Goal: Task Accomplishment & Management: Manage account settings

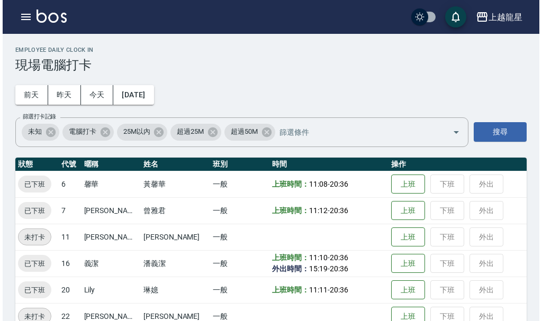
scroll to position [22, 0]
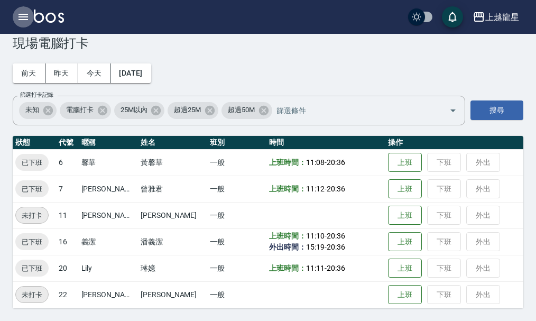
click at [26, 18] on icon "button" at bounding box center [23, 17] width 13 height 13
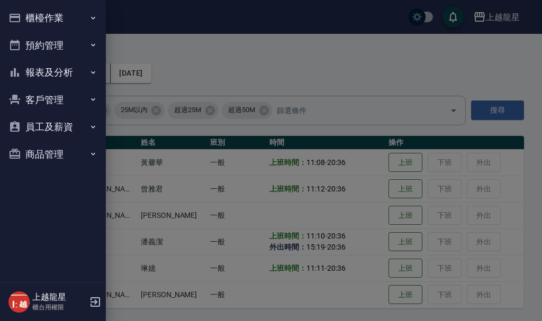
click at [26, 18] on button "櫃檯作業" at bounding box center [52, 17] width 97 height 27
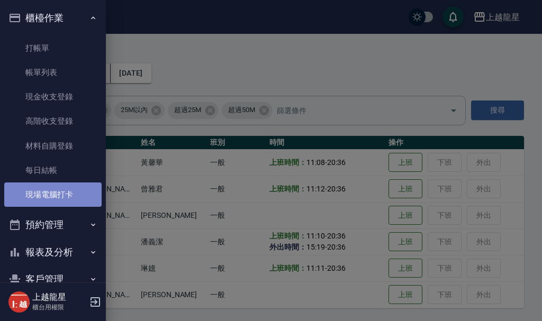
click at [68, 194] on link "現場電腦打卡" at bounding box center [52, 194] width 97 height 24
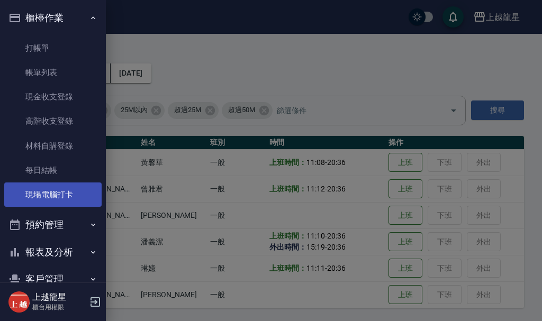
click at [67, 203] on link "現場電腦打卡" at bounding box center [52, 194] width 97 height 24
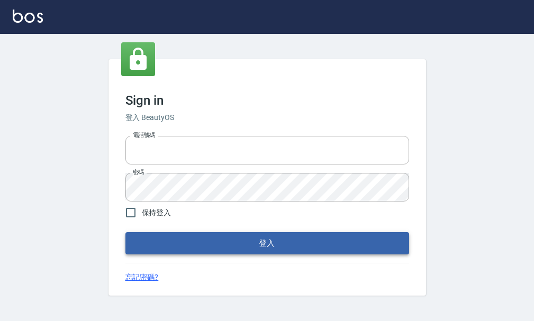
type input "25033354"
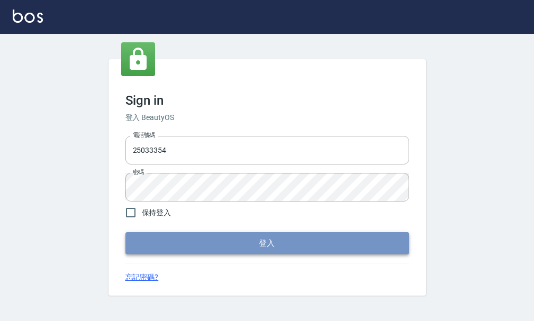
click at [234, 246] on button "登入" at bounding box center [266, 243] width 283 height 22
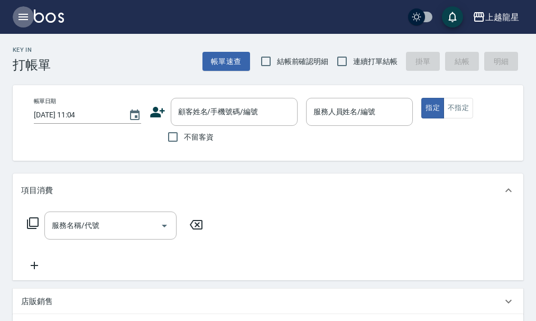
click at [14, 18] on button "button" at bounding box center [23, 16] width 21 height 21
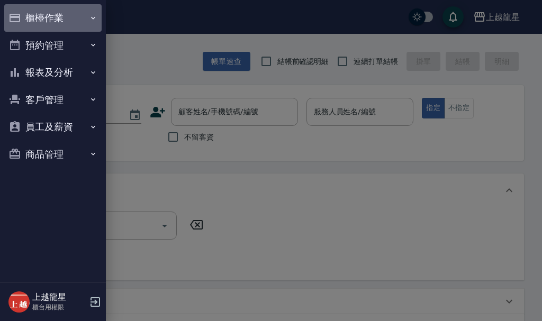
click at [21, 14] on button "櫃檯作業" at bounding box center [52, 17] width 97 height 27
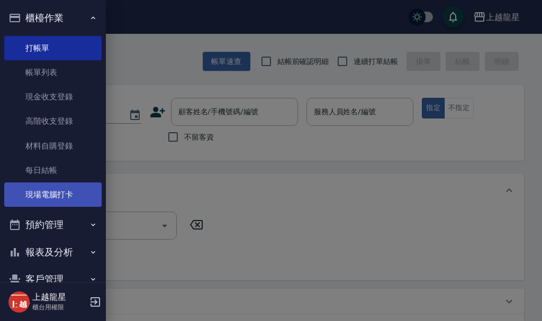
click at [78, 190] on link "現場電腦打卡" at bounding box center [52, 194] width 97 height 24
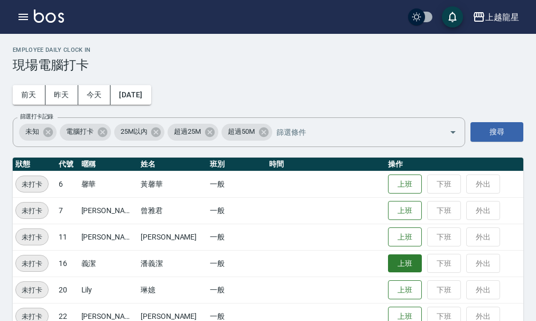
click at [388, 262] on button "上班" at bounding box center [405, 263] width 34 height 19
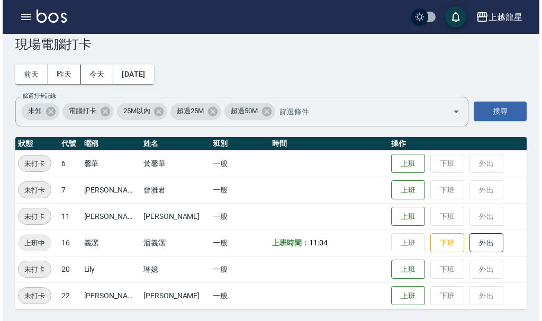
scroll to position [22, 0]
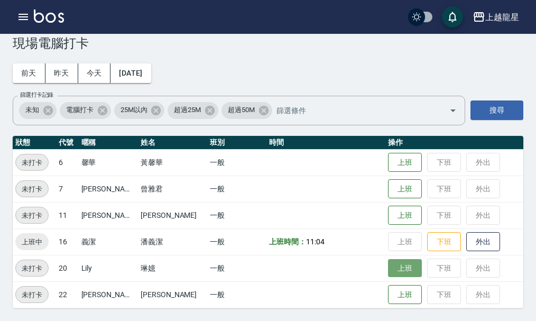
click at [391, 272] on button "上班" at bounding box center [405, 268] width 34 height 19
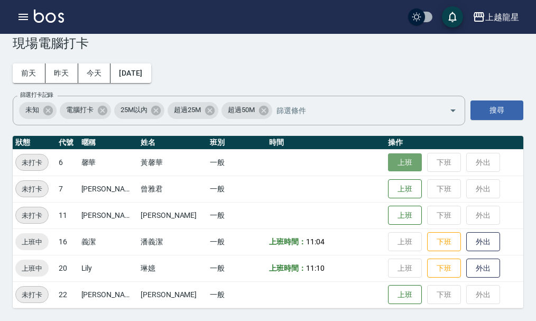
click at [405, 159] on button "上班" at bounding box center [405, 162] width 34 height 19
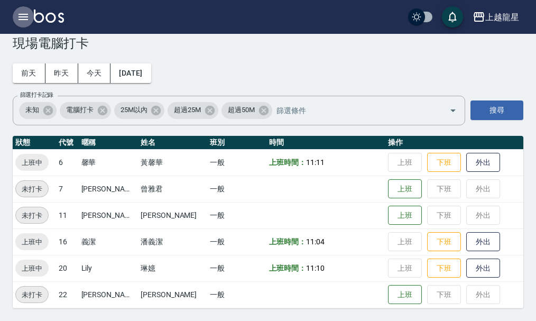
click at [31, 17] on button "button" at bounding box center [23, 16] width 21 height 21
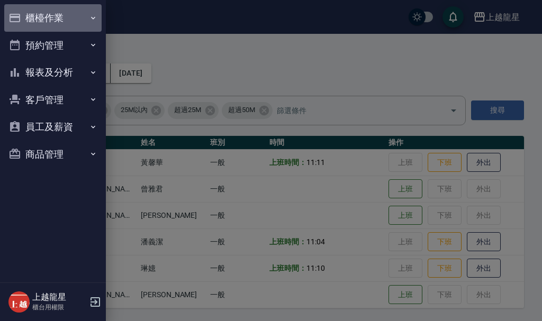
click at [45, 8] on button "櫃檯作業" at bounding box center [52, 17] width 97 height 27
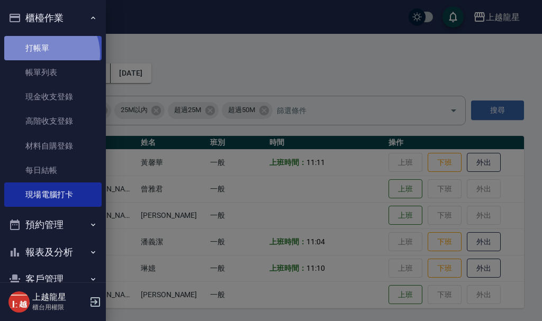
click at [44, 53] on link "打帳單" at bounding box center [52, 48] width 97 height 24
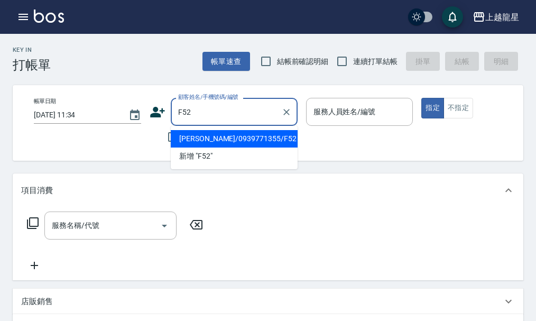
click at [228, 146] on li "賴美枝/0939771355/F52" at bounding box center [234, 138] width 127 height 17
type input "賴美枝/0939771355/F52"
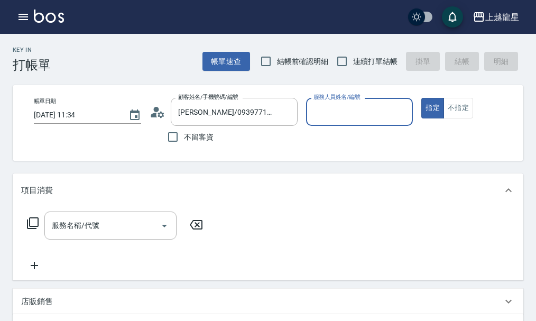
type input "馨華-6"
click at [85, 240] on div "服務名稱/代號" at bounding box center [110, 226] width 132 height 28
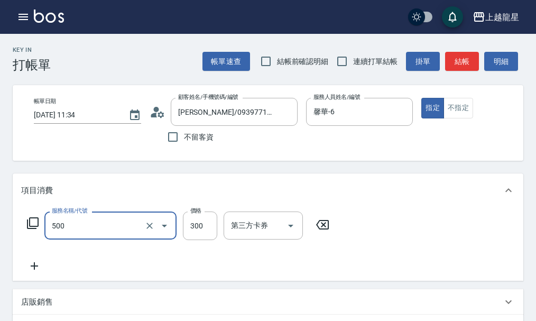
type input "一般洗髮(500)"
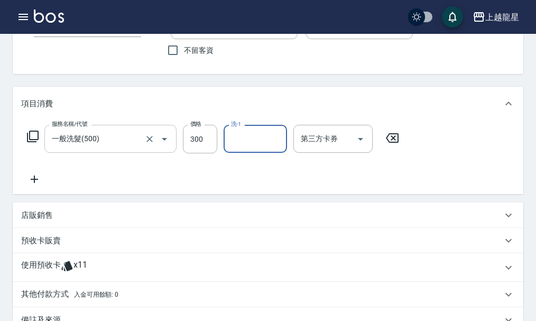
scroll to position [159, 0]
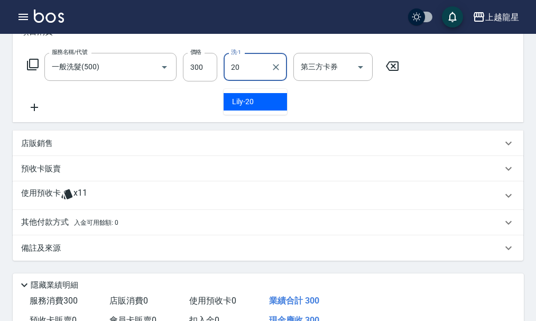
type input "Lily-20"
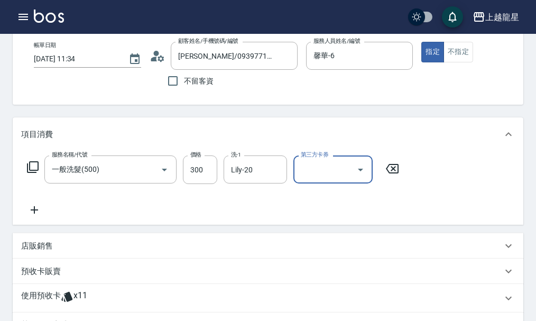
scroll to position [0, 0]
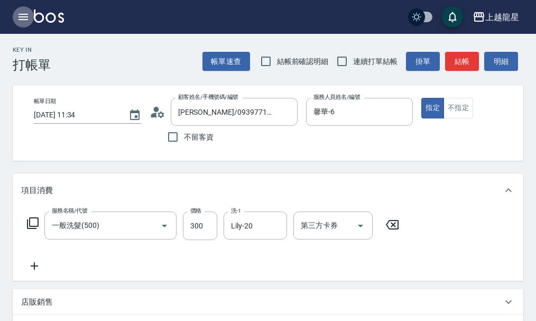
click at [15, 12] on button "button" at bounding box center [23, 16] width 21 height 21
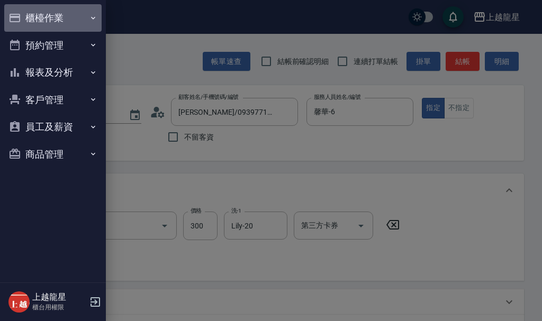
click at [22, 13] on button "櫃檯作業" at bounding box center [52, 17] width 97 height 27
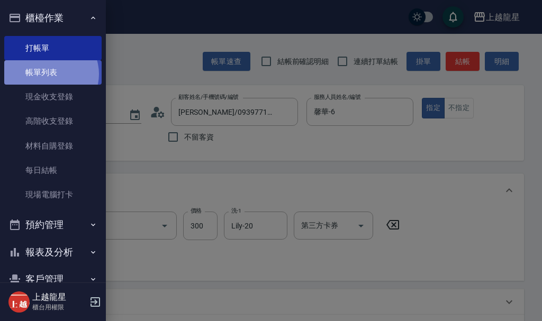
click at [49, 74] on link "帳單列表" at bounding box center [52, 72] width 97 height 24
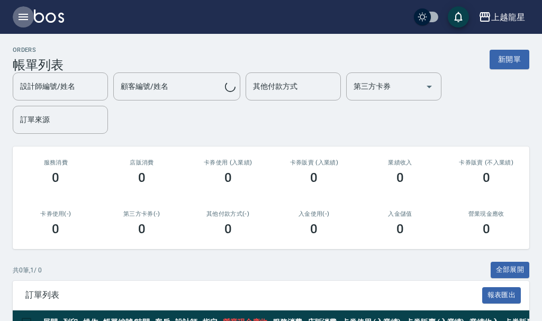
click at [25, 13] on icon "button" at bounding box center [23, 17] width 13 height 13
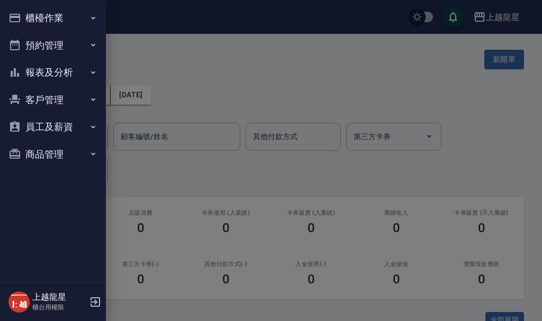
click at [45, 16] on button "櫃檯作業" at bounding box center [52, 17] width 97 height 27
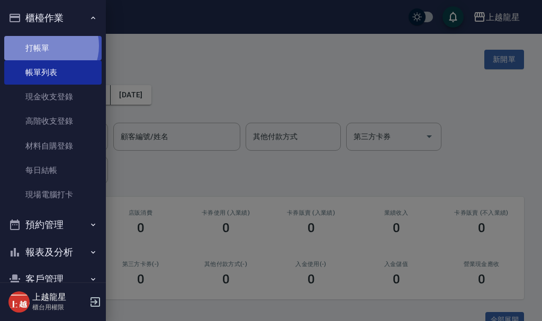
click at [47, 45] on link "打帳單" at bounding box center [52, 48] width 97 height 24
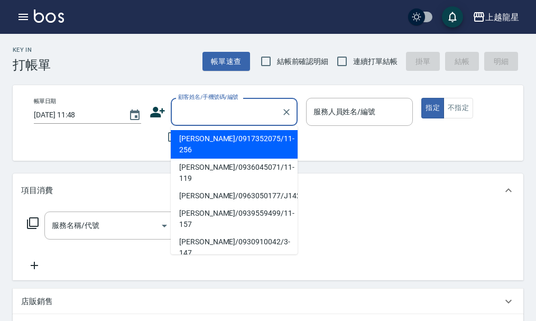
click at [204, 107] on input "顧客姓名/手機號碼/編號" at bounding box center [227, 112] width 102 height 19
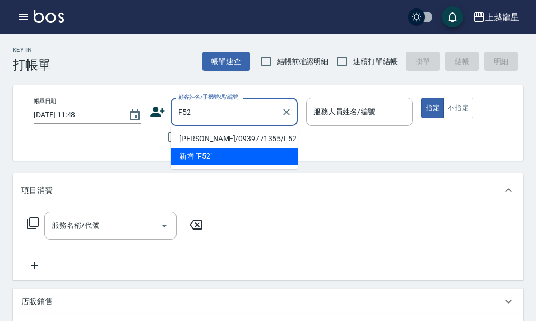
click at [245, 140] on li "賴美枝/0939771355/F52" at bounding box center [234, 138] width 127 height 17
type input "賴美枝/0939771355/F52"
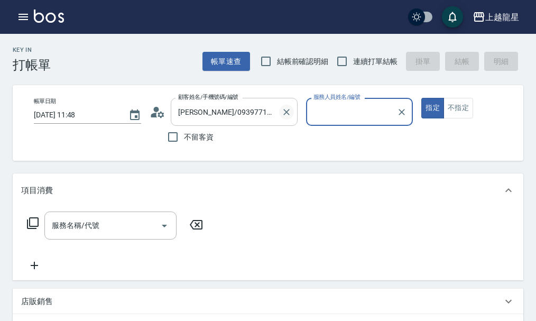
type input "馨華-6"
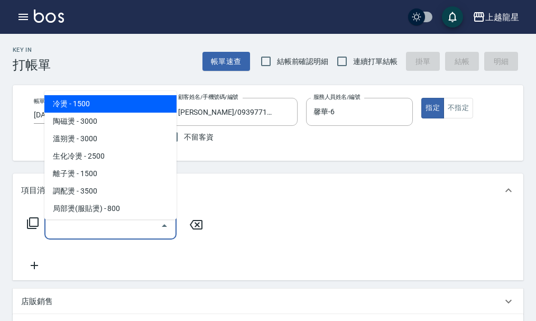
click at [100, 235] on input "服務名稱/代號" at bounding box center [102, 225] width 107 height 19
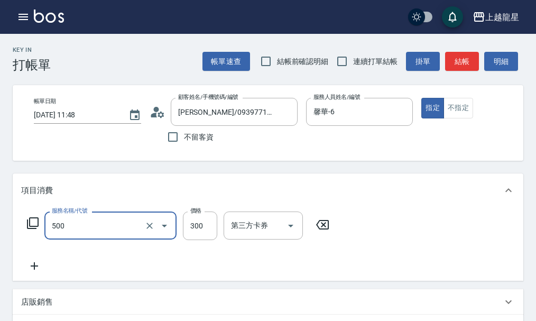
type input "一般洗髮(500)"
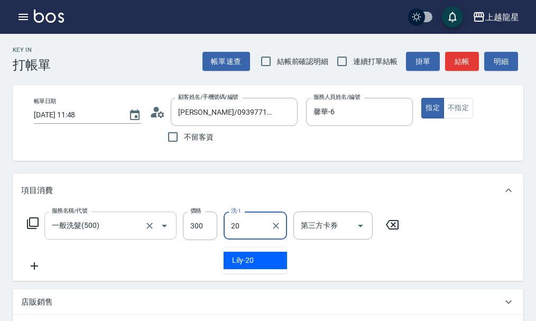
type input "Lily-20"
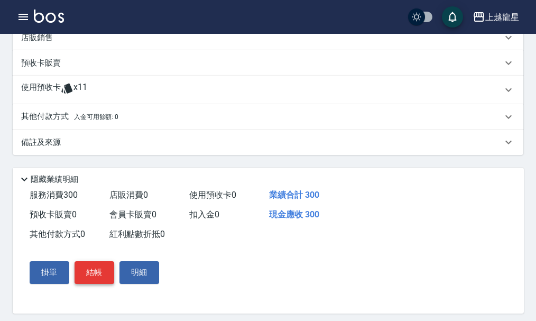
scroll to position [282, 0]
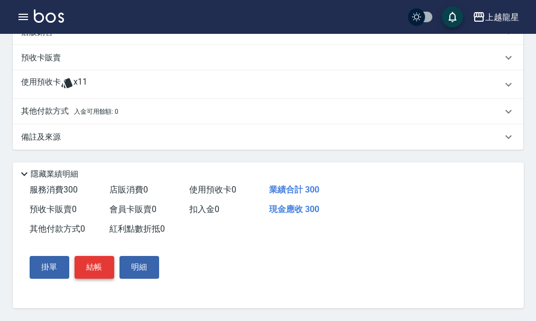
click at [86, 269] on button "結帳" at bounding box center [95, 267] width 40 height 22
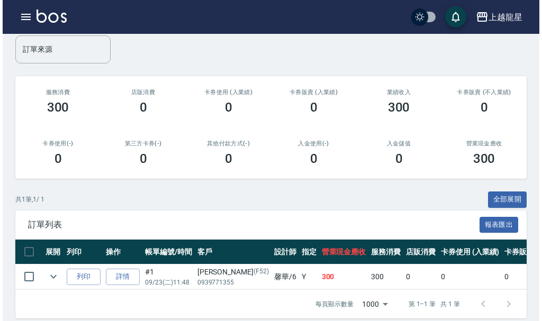
scroll to position [139, 0]
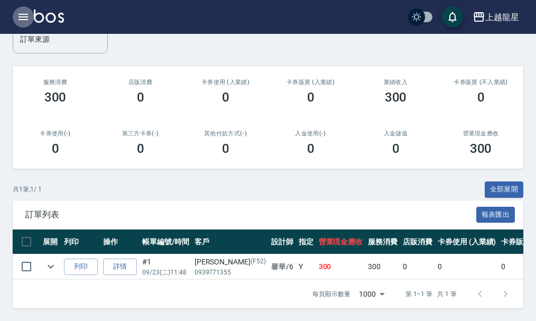
click at [23, 12] on icon "button" at bounding box center [23, 17] width 13 height 13
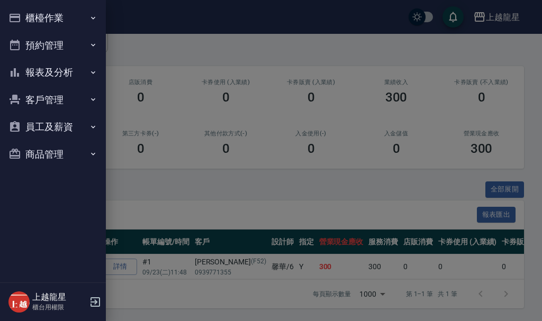
click at [65, 18] on button "櫃檯作業" at bounding box center [52, 17] width 97 height 27
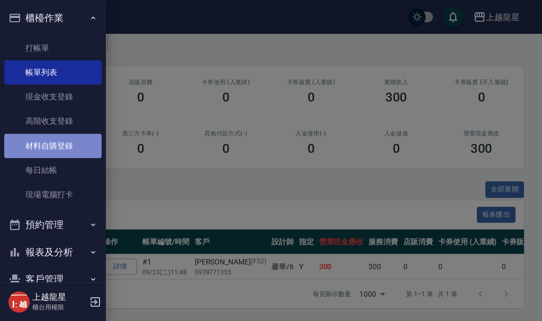
click at [63, 145] on link "材料自購登錄" at bounding box center [52, 146] width 97 height 24
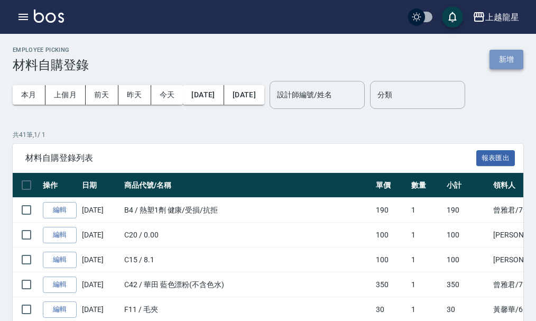
click at [517, 60] on button "新增" at bounding box center [507, 60] width 34 height 20
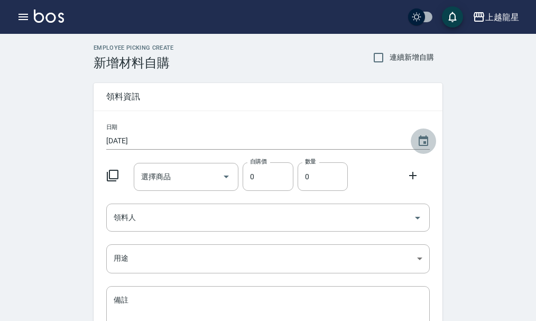
click at [423, 138] on icon "Choose date, selected date is 2025-09-23" at bounding box center [424, 140] width 10 height 11
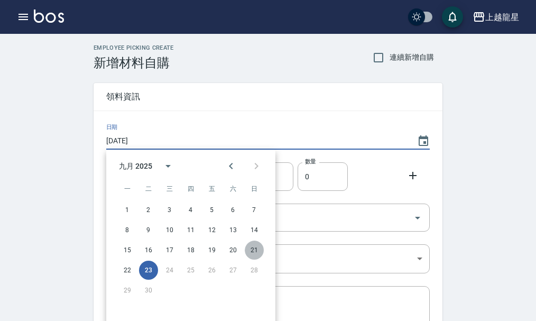
click at [258, 251] on button "21" at bounding box center [254, 250] width 19 height 19
type input "2025/09/21"
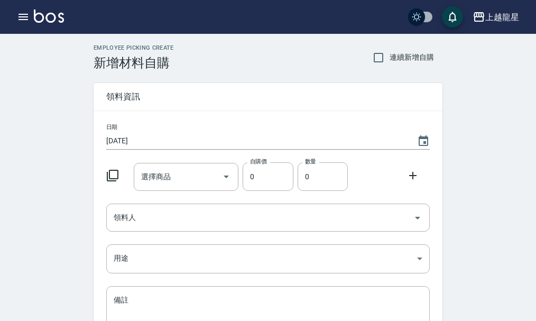
click at [114, 172] on icon at bounding box center [112, 175] width 13 height 13
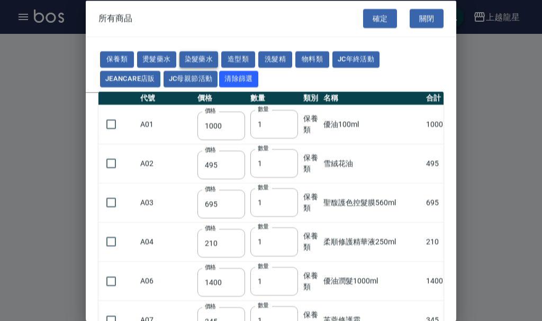
click at [182, 57] on button "染髮藥水" at bounding box center [198, 59] width 39 height 16
type input "105"
type input "100"
type input "105"
type input "100"
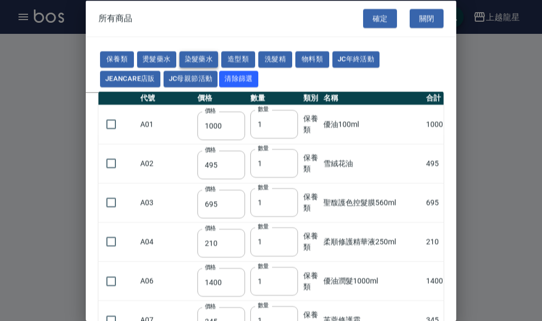
type input "100"
type input "450"
type input "100"
type input "406"
type input "100"
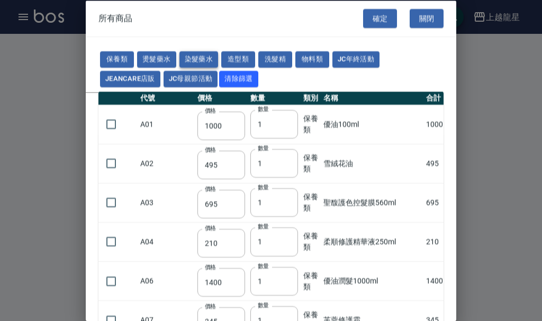
type input "100"
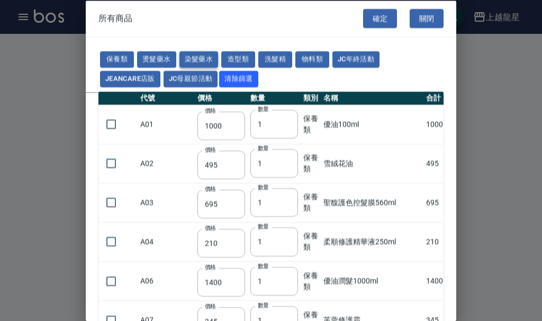
type input "100"
type input "133"
type input "100"
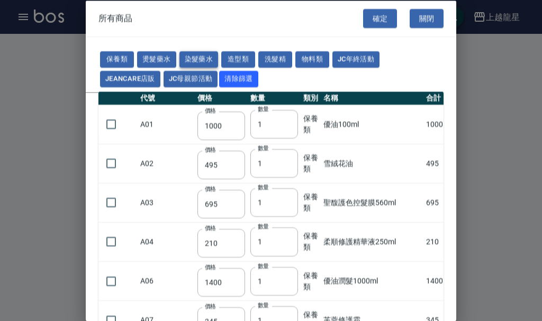
type input "133"
type input "186"
type input "133"
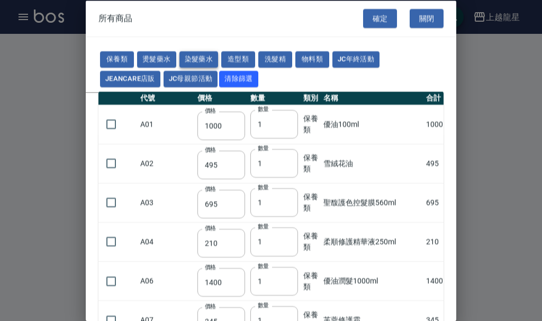
type input "133"
type input "441"
type input "133"
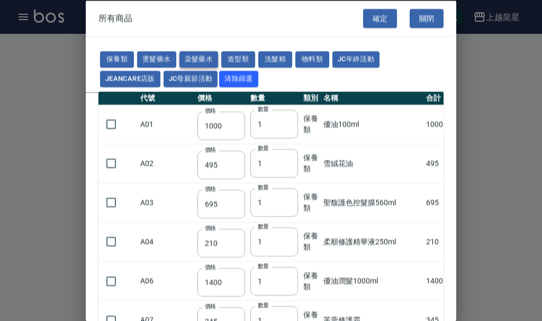
type input "350"
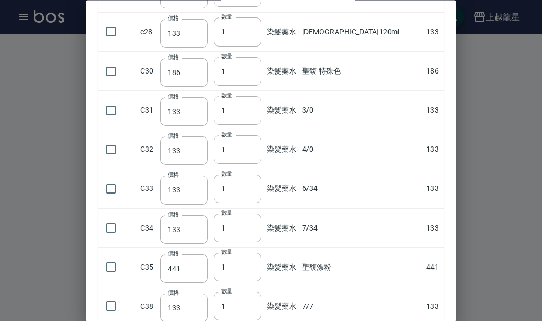
scroll to position [841, 0]
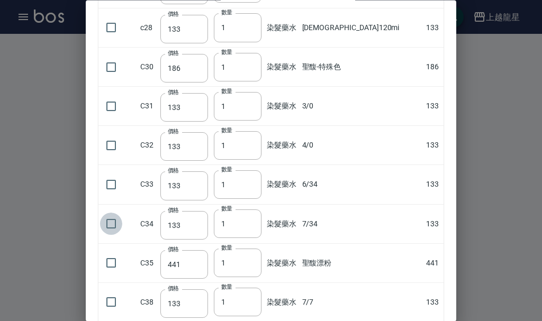
click at [112, 223] on input "checkbox" at bounding box center [111, 224] width 22 height 22
checkbox input "true"
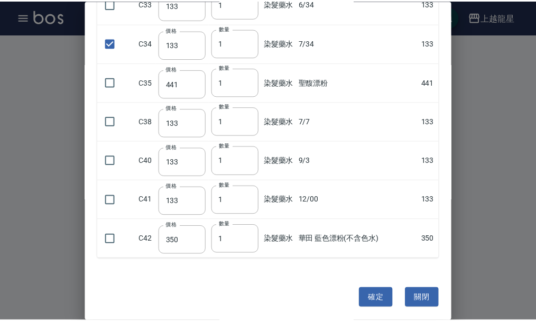
scroll to position [1025, 0]
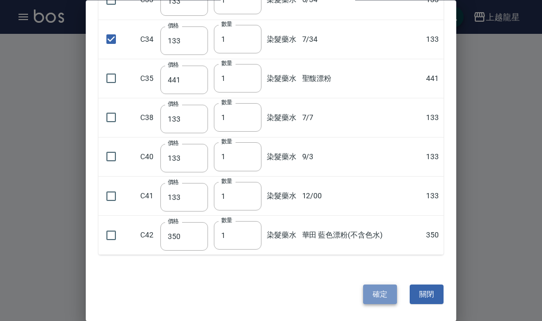
click at [368, 293] on button "確定" at bounding box center [380, 295] width 34 height 20
type input "7/34"
type input "133"
type input "1"
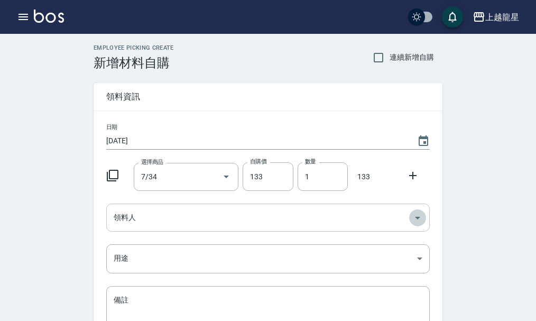
click at [418, 218] on icon "Open" at bounding box center [417, 218] width 5 height 3
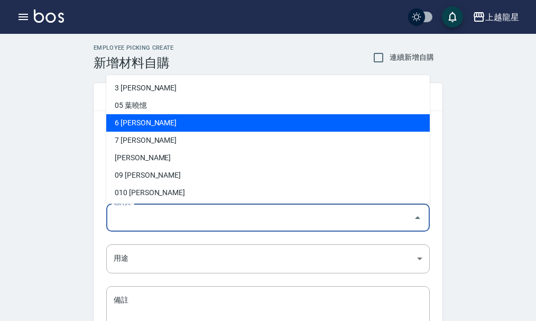
click at [107, 125] on li "6 黃馨華" at bounding box center [268, 122] width 324 height 17
type input "黃馨華"
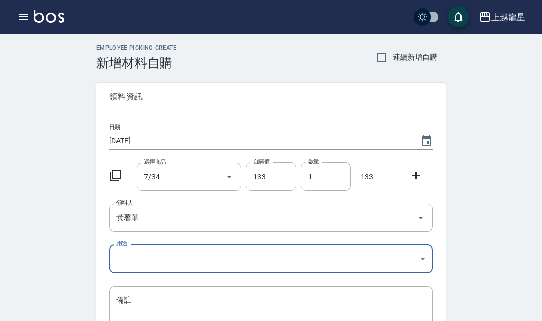
click at [416, 258] on body "上越龍星 登出 櫃檯作業 打帳單 帳單列表 現金收支登錄 高階收支登錄 材料自購登錄 每日結帳 現場電腦打卡 預約管理 預約管理 單日預約紀錄 單週預約紀錄 …" at bounding box center [271, 218] width 542 height 436
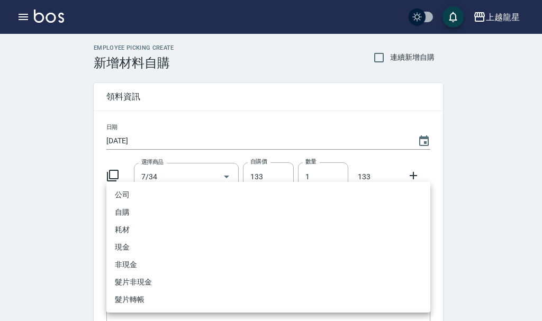
click at [140, 208] on li "自購" at bounding box center [268, 212] width 324 height 17
type input "自購"
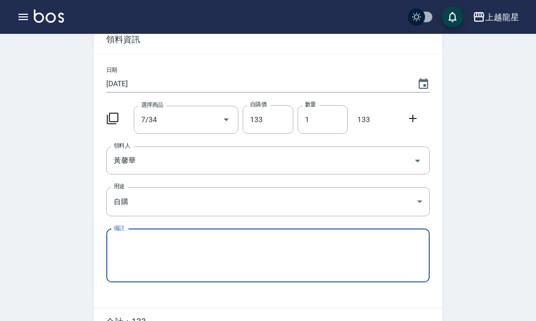
scroll to position [116, 0]
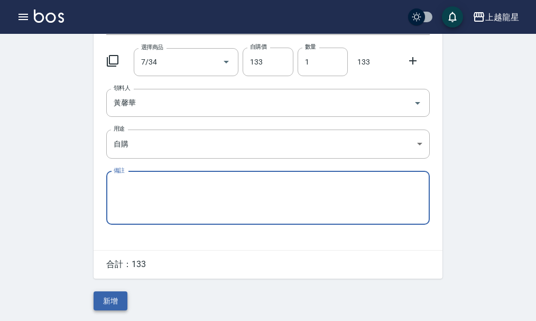
click at [110, 306] on button "新增" at bounding box center [111, 301] width 34 height 20
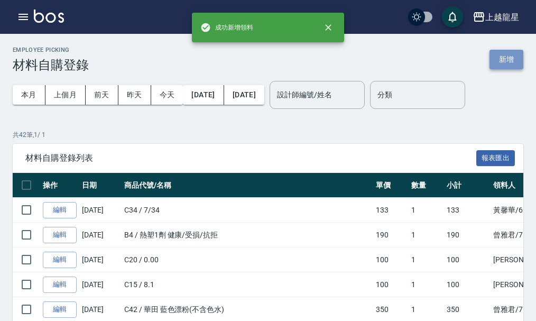
click at [507, 59] on button "新增" at bounding box center [507, 60] width 34 height 20
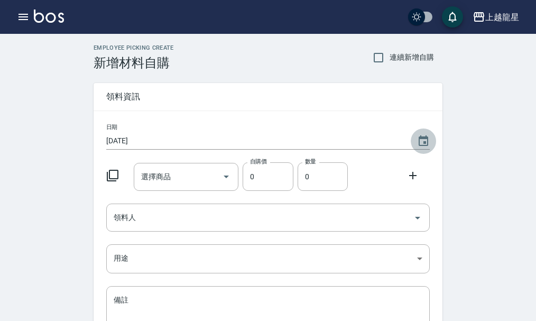
click at [422, 139] on icon "Choose date, selected date is 2025-09-23" at bounding box center [423, 141] width 13 height 13
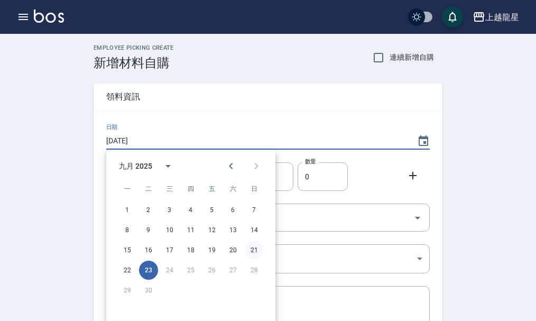
click at [252, 249] on button "21" at bounding box center [254, 250] width 19 height 19
type input "2025/09/21"
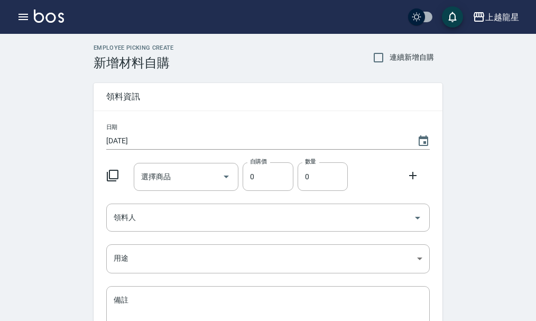
click at [110, 178] on icon at bounding box center [113, 176] width 12 height 12
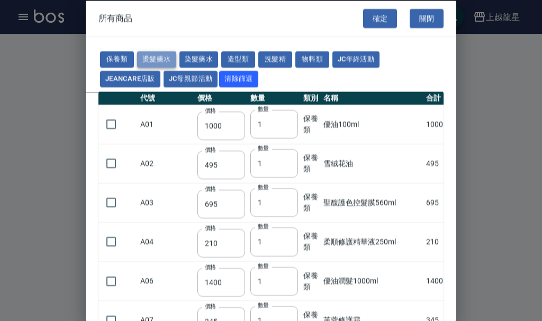
click at [154, 60] on button "燙髮藥水" at bounding box center [156, 59] width 39 height 16
type input "110"
type input "45"
type input "250"
type input "190"
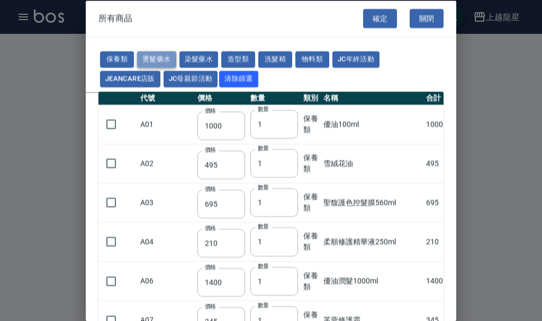
type input "160"
type input "360"
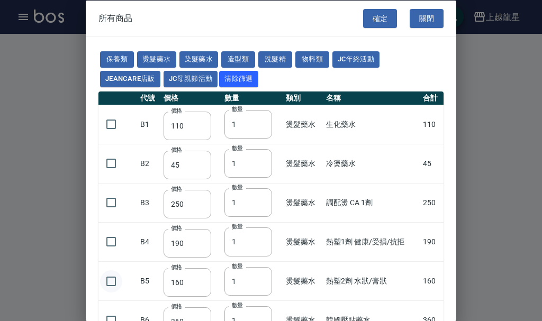
click at [111, 281] on input "checkbox" at bounding box center [111, 281] width 22 height 22
checkbox input "true"
click at [372, 22] on button "確定" at bounding box center [380, 18] width 34 height 20
type input "熱塑2劑 水狀/膏狀"
type input "160"
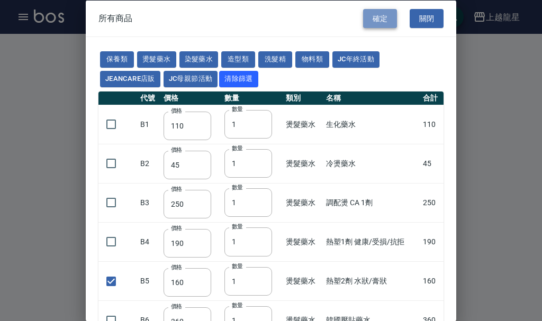
type input "1"
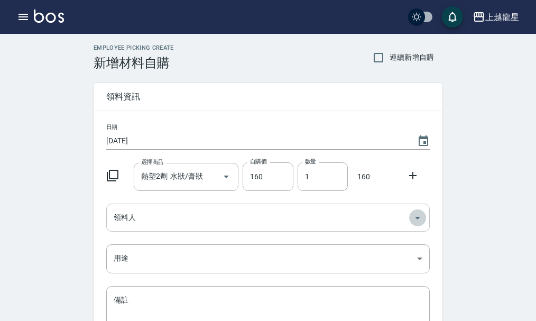
drag, startPoint x: 416, startPoint y: 219, endPoint x: 401, endPoint y: 215, distance: 15.9
click at [415, 220] on icon "Open" at bounding box center [417, 218] width 13 height 13
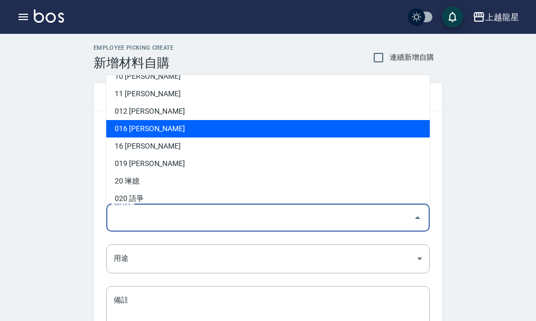
scroll to position [159, 0]
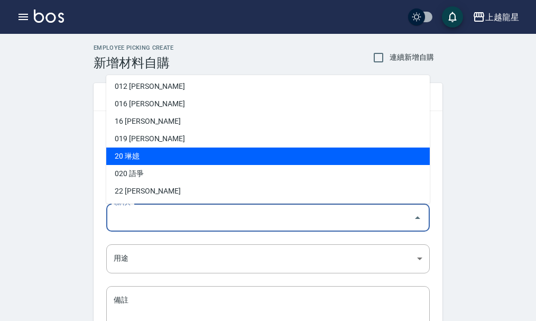
click at [120, 154] on li "20 琳嬑" at bounding box center [268, 156] width 324 height 17
type input "琳嬑"
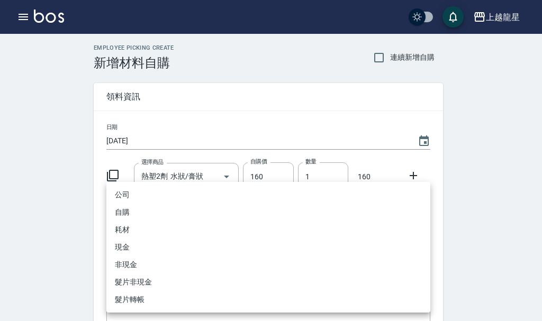
click at [416, 258] on body "上越龍星 登出 櫃檯作業 打帳單 帳單列表 現金收支登錄 高階收支登錄 材料自購登錄 每日結帳 現場電腦打卡 預約管理 預約管理 單日預約紀錄 單週預約紀錄 …" at bounding box center [271, 218] width 542 height 436
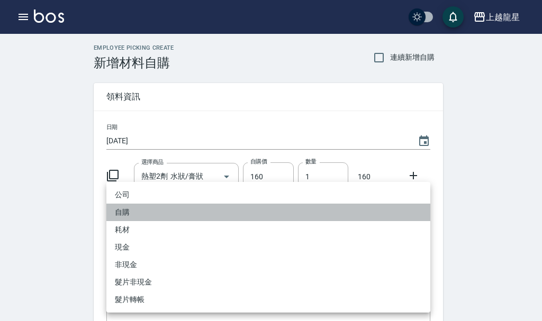
click at [121, 212] on li "自購" at bounding box center [268, 212] width 324 height 17
type input "自購"
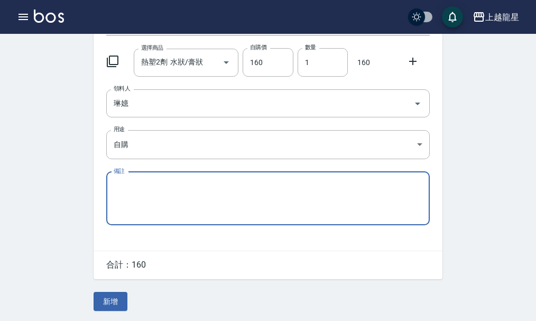
scroll to position [116, 0]
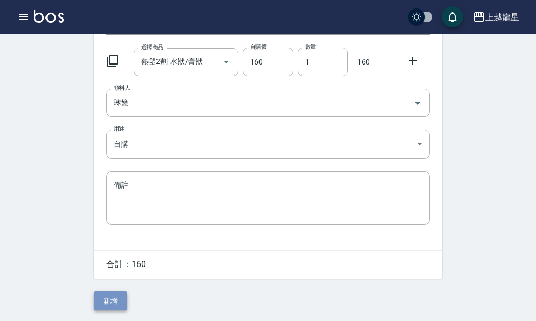
click at [107, 297] on button "新增" at bounding box center [111, 301] width 34 height 20
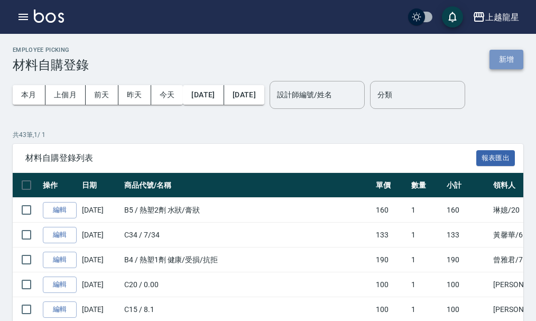
click at [513, 60] on button "新增" at bounding box center [507, 60] width 34 height 20
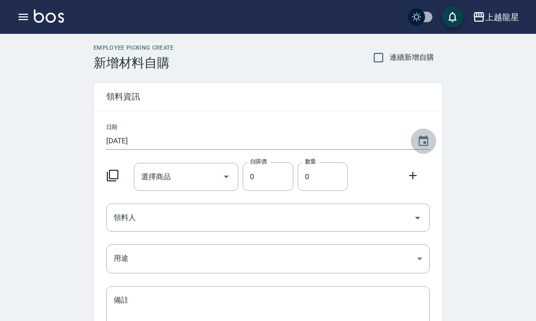
click at [421, 140] on icon "Choose date, selected date is 2025-09-23" at bounding box center [423, 141] width 13 height 13
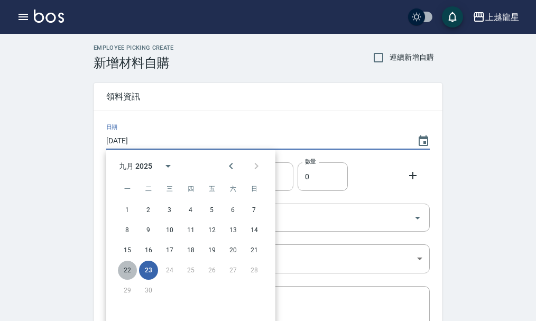
click at [126, 272] on button "22" at bounding box center [127, 270] width 19 height 19
type input "[DATE]"
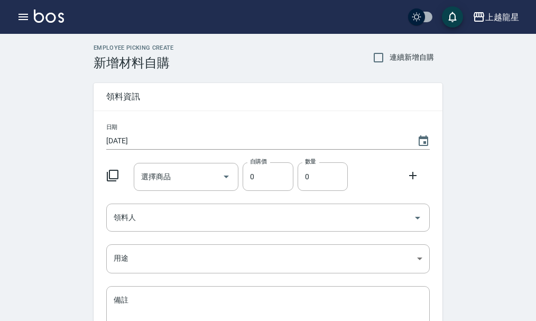
click at [113, 177] on icon at bounding box center [112, 175] width 13 height 13
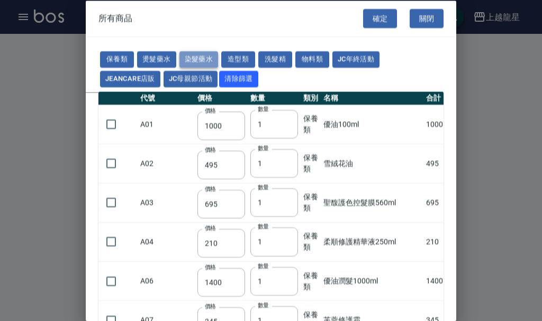
click at [203, 58] on button "染髮藥水" at bounding box center [198, 59] width 39 height 16
type input "105"
type input "100"
type input "105"
type input "100"
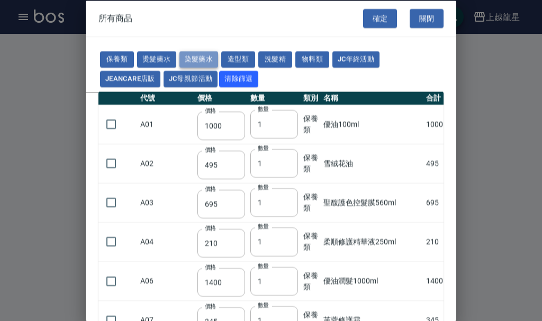
type input "100"
type input "450"
type input "100"
type input "406"
type input "100"
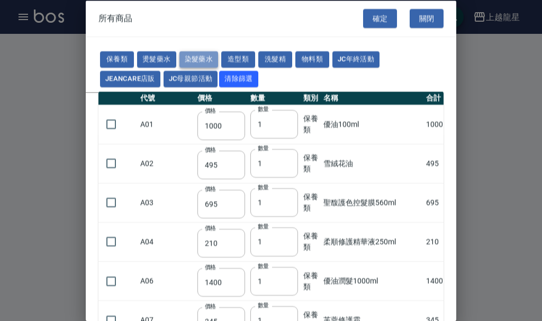
type input "100"
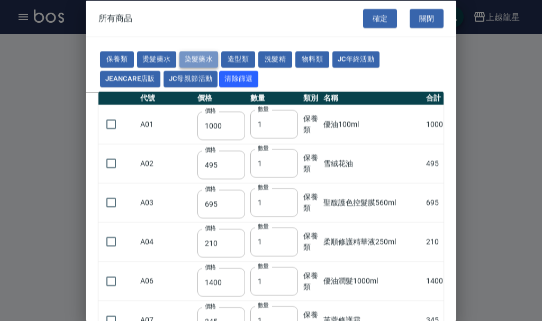
type input "100"
type input "133"
type input "100"
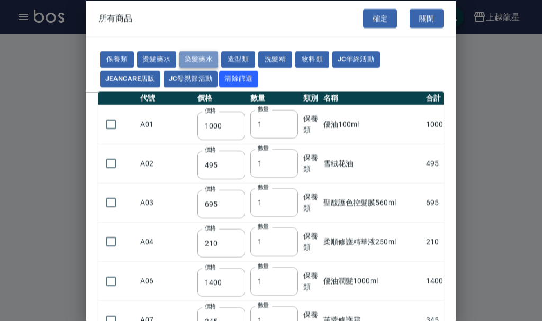
type input "133"
type input "186"
type input "133"
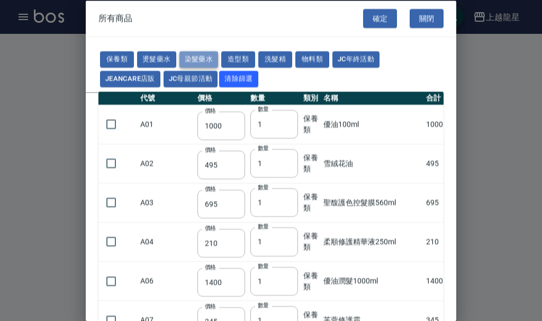
type input "133"
type input "441"
type input "133"
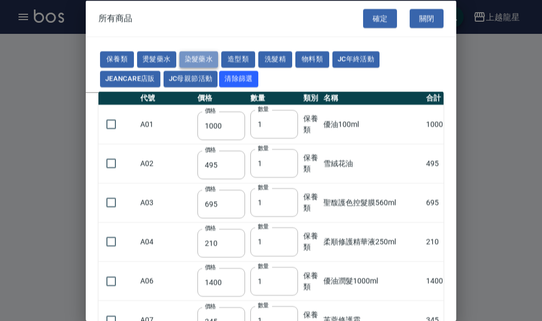
type input "350"
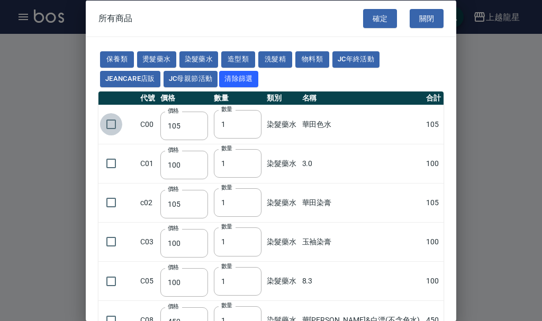
click at [115, 124] on input "checkbox" at bounding box center [111, 124] width 22 height 22
checkbox input "true"
click at [371, 16] on button "確定" at bounding box center [380, 18] width 34 height 20
type input "華田色水"
type input "105"
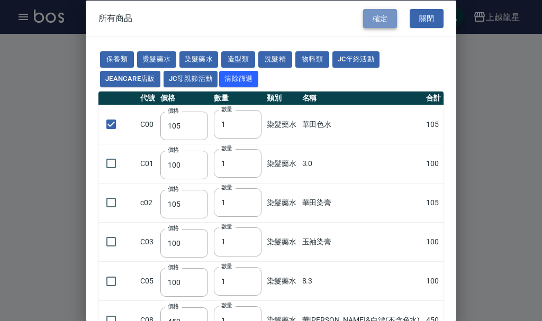
type input "1"
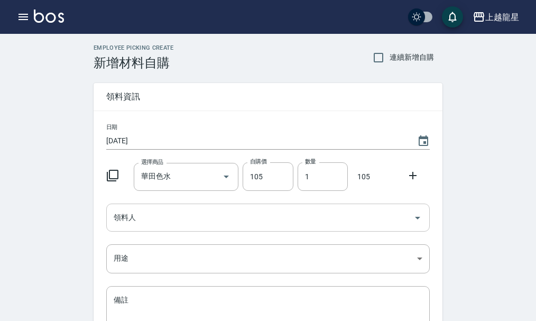
click at [417, 214] on icon "Open" at bounding box center [417, 218] width 13 height 13
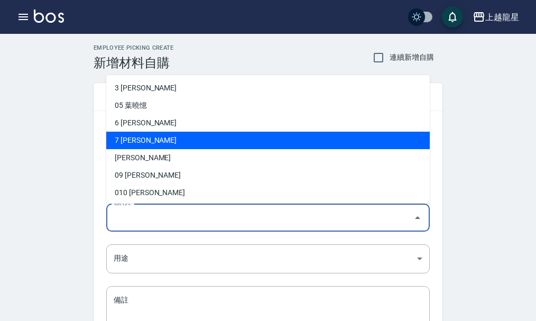
click at [135, 137] on li "7 曾雅君" at bounding box center [268, 140] width 324 height 17
type input "曾雅君"
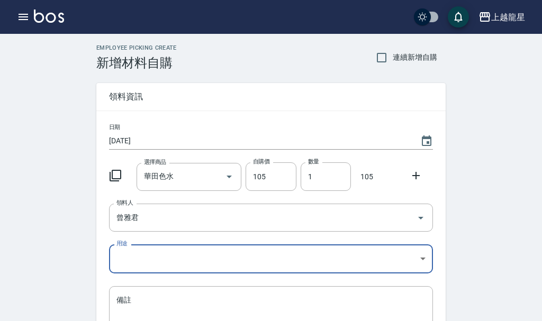
click at [420, 254] on body "上越龍星 登出 櫃檯作業 打帳單 帳單列表 現金收支登錄 高階收支登錄 材料自購登錄 每日結帳 現場電腦打卡 預約管理 預約管理 單日預約紀錄 單週預約紀錄 …" at bounding box center [271, 218] width 542 height 436
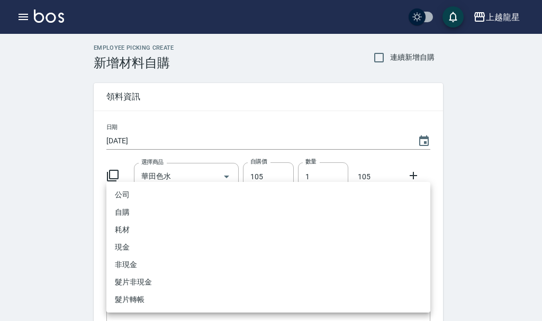
click at [168, 210] on li "自購" at bounding box center [268, 212] width 324 height 17
type input "自購"
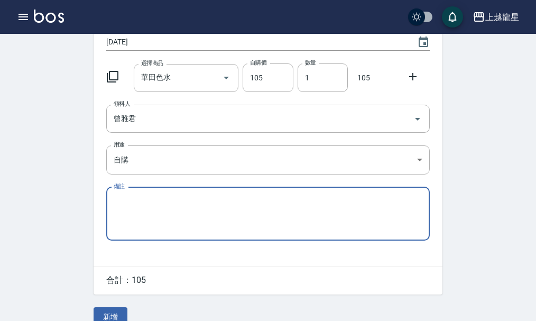
scroll to position [116, 0]
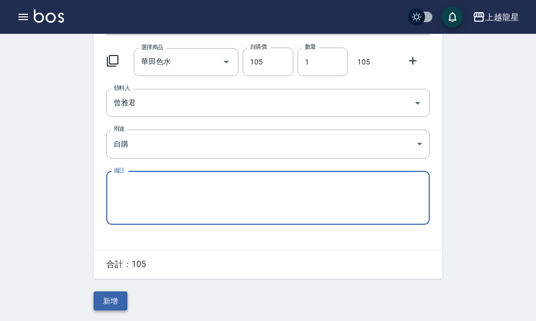
click at [112, 299] on button "新增" at bounding box center [111, 301] width 34 height 20
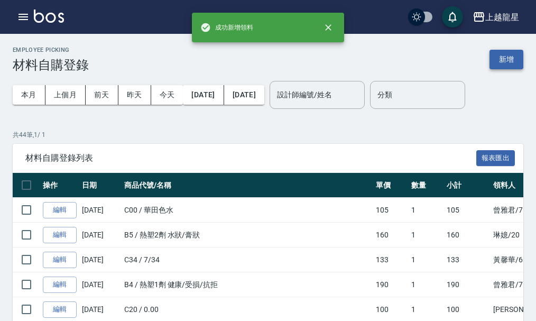
click at [512, 56] on button "新增" at bounding box center [507, 60] width 34 height 20
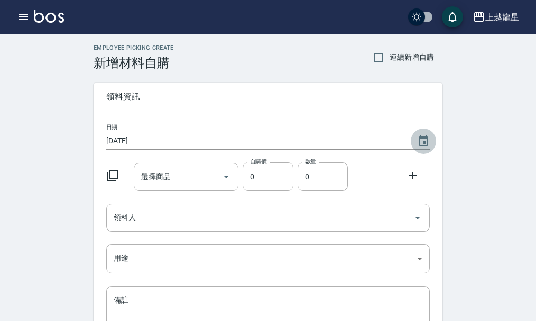
click at [424, 143] on icon "Choose date, selected date is 2025-09-23" at bounding box center [424, 140] width 10 height 11
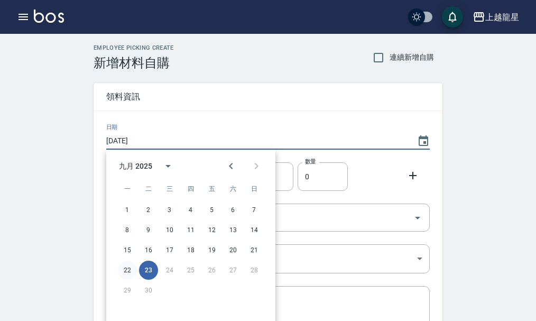
click at [125, 270] on button "22" at bounding box center [127, 270] width 19 height 19
type input "[DATE]"
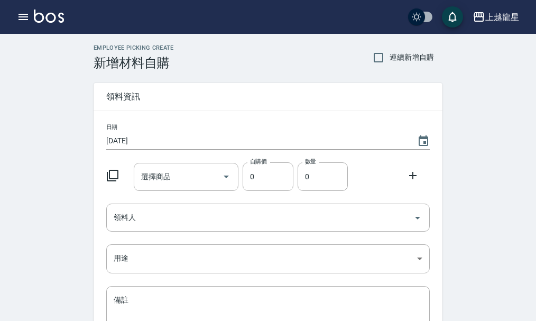
click at [116, 173] on icon at bounding box center [112, 175] width 13 height 13
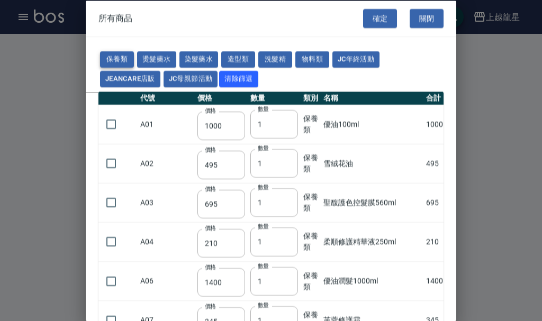
click at [120, 58] on button "保養類" at bounding box center [117, 59] width 34 height 16
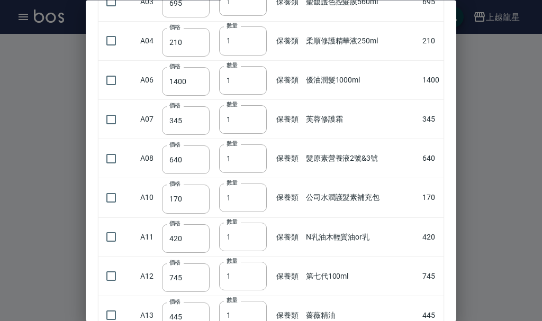
scroll to position [264, 0]
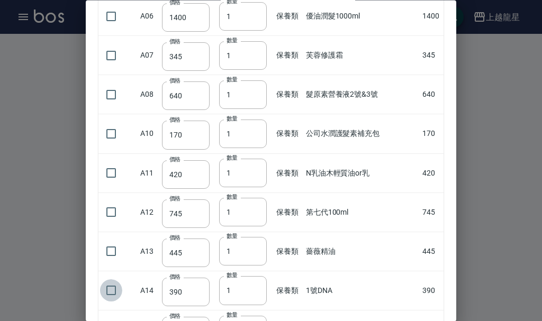
click at [109, 288] on input "checkbox" at bounding box center [111, 291] width 22 height 22
checkbox input "true"
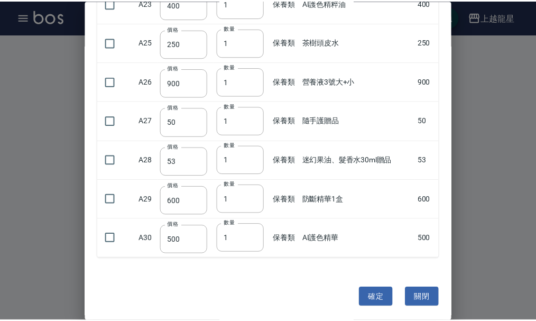
scroll to position [907, 0]
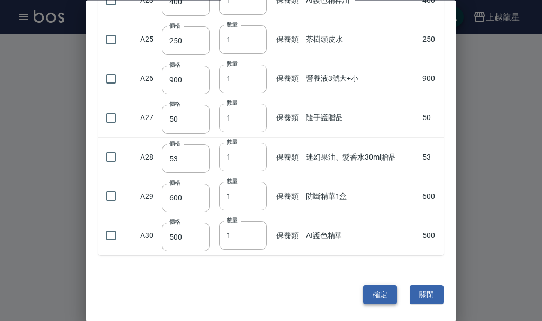
click at [376, 297] on button "確定" at bounding box center [380, 295] width 34 height 20
type input "1號DNA"
type input "390"
type input "1"
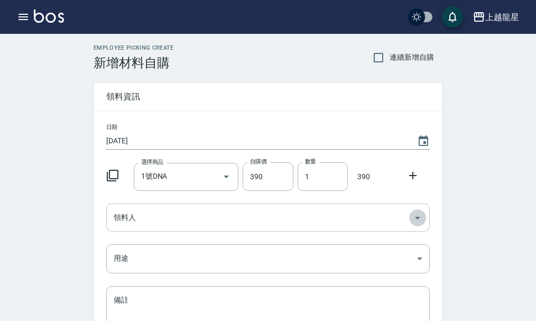
click at [421, 218] on icon "Open" at bounding box center [417, 218] width 13 height 13
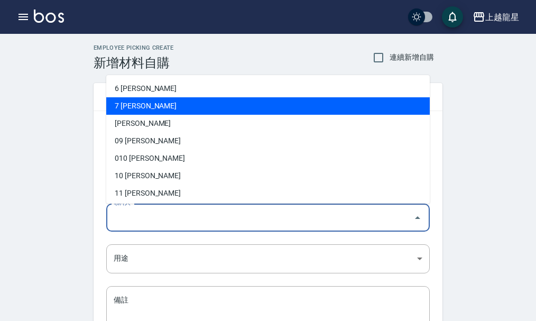
scroll to position [53, 0]
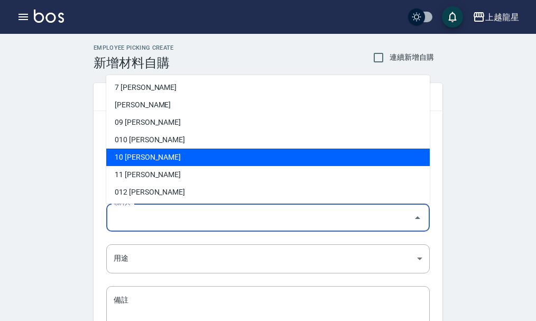
click at [123, 154] on li "10 高芳瑜" at bounding box center [268, 157] width 324 height 17
type input "高芳瑜"
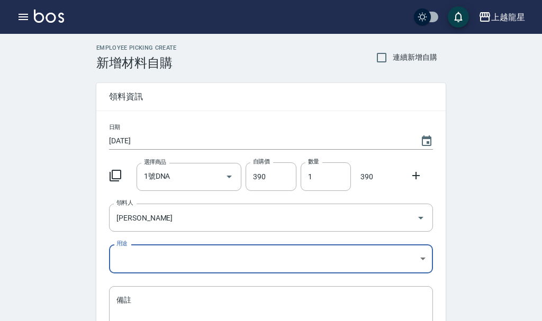
click at [419, 254] on body "上越龍星 登出 櫃檯作業 打帳單 帳單列表 現金收支登錄 高階收支登錄 材料自購登錄 每日結帳 現場電腦打卡 預約管理 預約管理 單日預約紀錄 單週預約紀錄 …" at bounding box center [271, 218] width 542 height 436
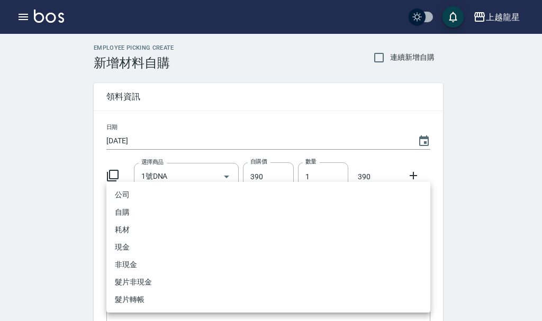
click at [129, 213] on li "自購" at bounding box center [268, 212] width 324 height 17
type input "自購"
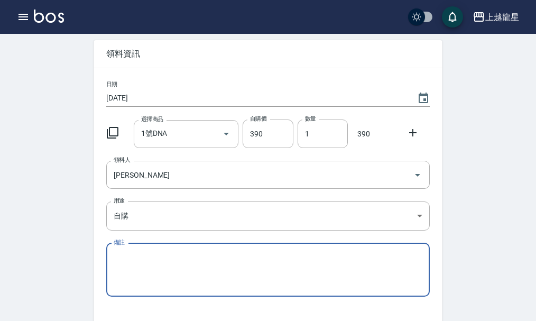
scroll to position [116, 0]
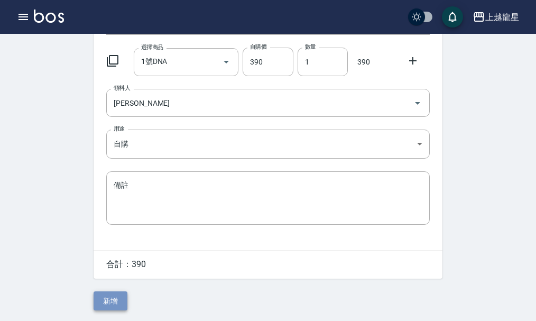
click at [112, 301] on button "新增" at bounding box center [111, 301] width 34 height 20
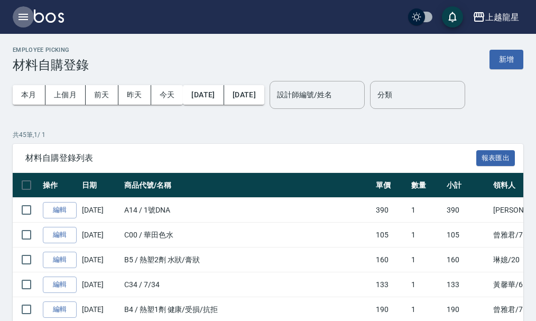
click at [24, 14] on icon "button" at bounding box center [24, 17] width 10 height 6
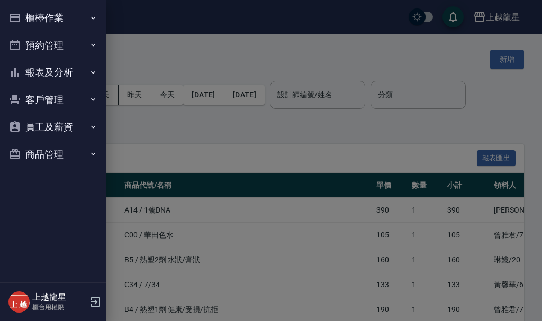
click at [24, 14] on button "櫃檯作業" at bounding box center [52, 17] width 97 height 27
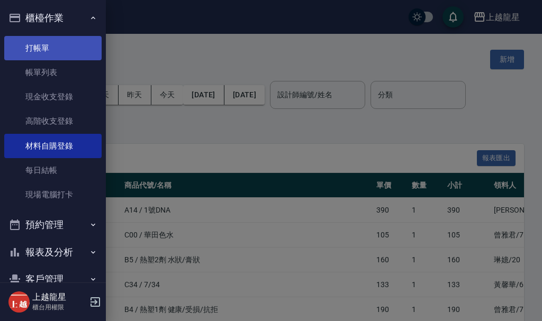
click at [54, 57] on link "打帳單" at bounding box center [52, 48] width 97 height 24
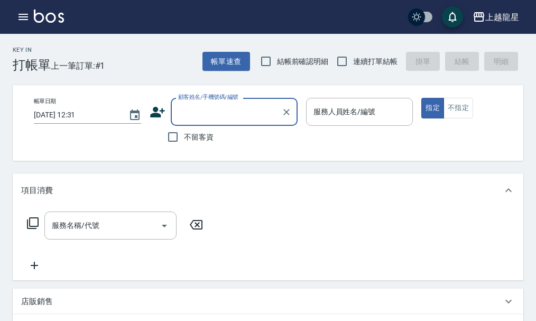
click at [198, 106] on input "顧客姓名/手機號碼/編號" at bounding box center [227, 112] width 102 height 19
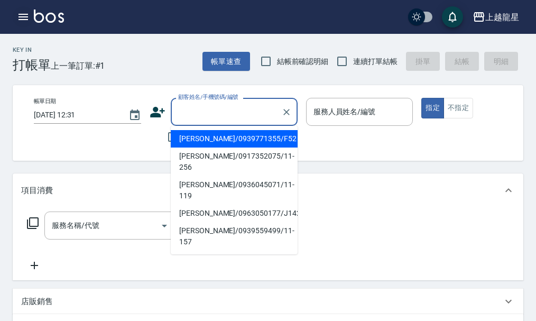
click at [22, 14] on icon "button" at bounding box center [24, 17] width 10 height 6
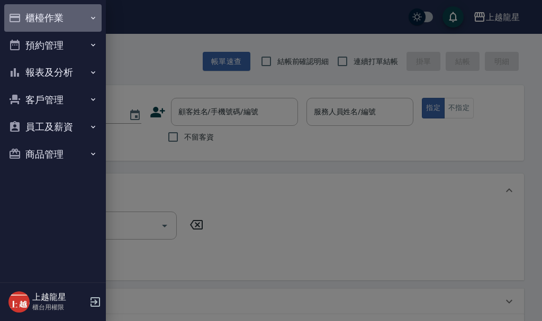
click at [49, 8] on button "櫃檯作業" at bounding box center [52, 17] width 97 height 27
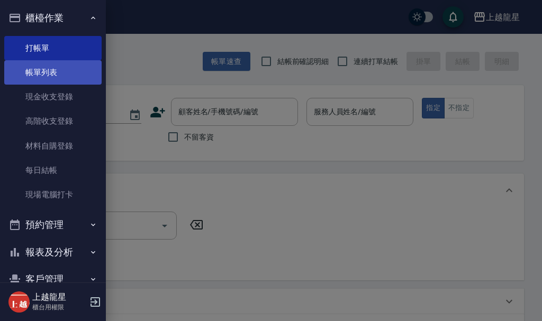
click at [46, 78] on link "帳單列表" at bounding box center [52, 72] width 97 height 24
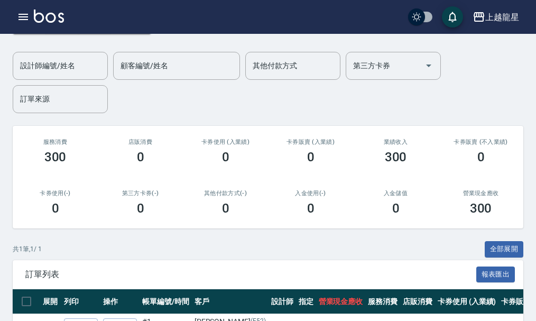
scroll to position [139, 0]
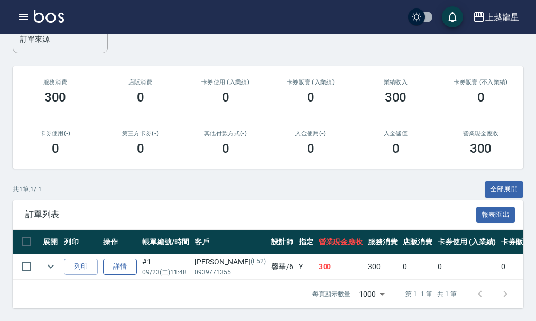
click at [115, 259] on link "詳情" at bounding box center [120, 267] width 34 height 16
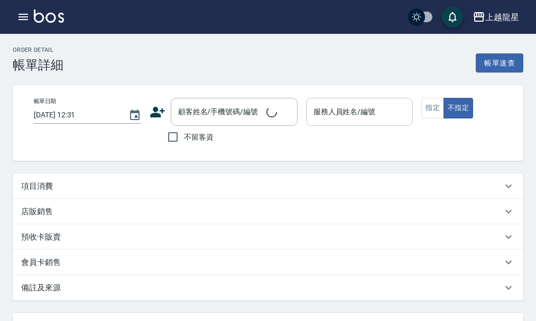
type input "2025/09/23 11:48"
type input "馨華-6"
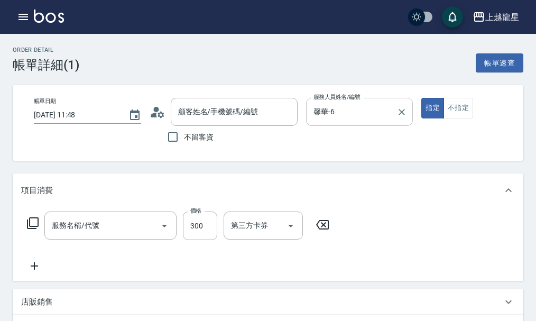
type input "賴美枝/0939771355/F52"
type input "一般洗髮(500)"
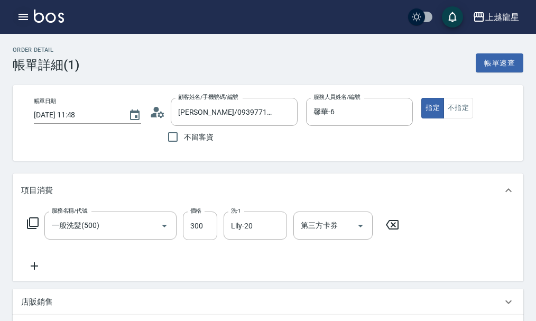
click at [25, 17] on icon "button" at bounding box center [24, 17] width 10 height 6
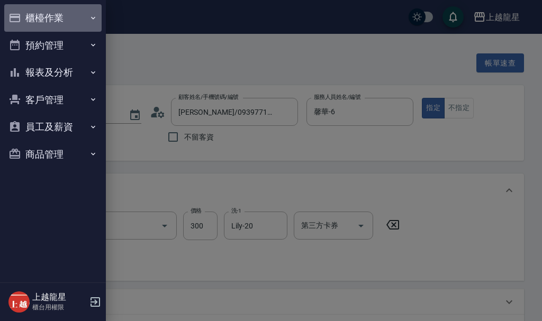
click at [29, 22] on button "櫃檯作業" at bounding box center [52, 17] width 97 height 27
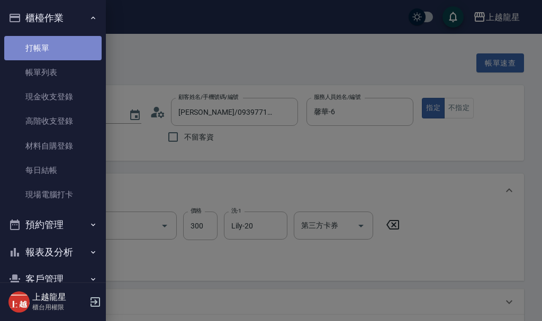
click at [58, 45] on link "打帳單" at bounding box center [52, 48] width 97 height 24
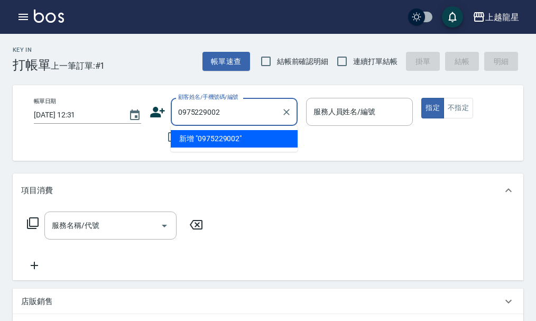
click at [245, 136] on li "新增 "0975229002"" at bounding box center [234, 138] width 127 height 17
type input "0975229002"
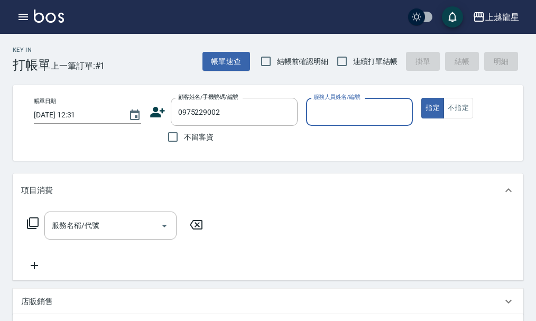
click at [158, 116] on icon at bounding box center [157, 112] width 15 height 11
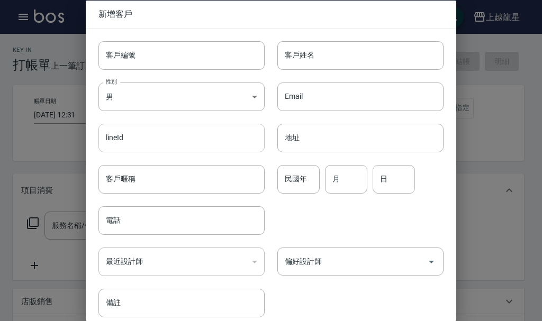
type input "0975229002"
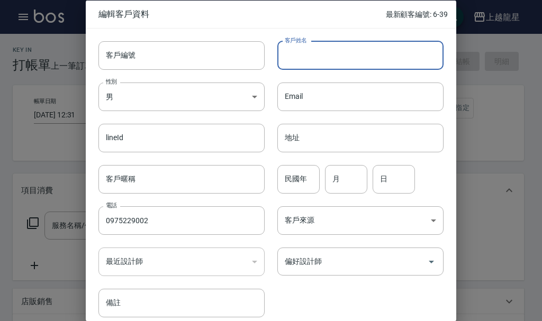
click at [314, 53] on input "客戶姓名" at bounding box center [360, 55] width 166 height 29
type input "T"
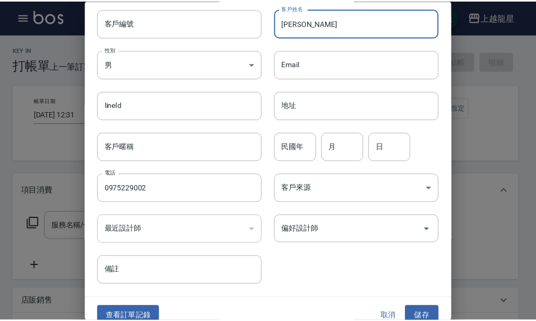
scroll to position [45, 0]
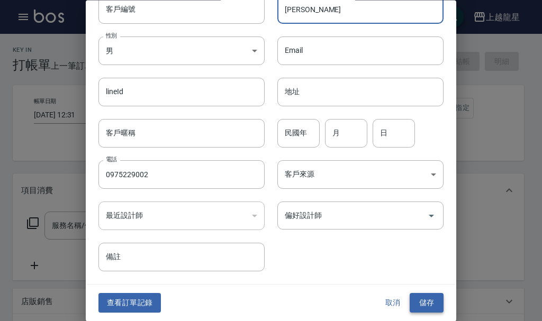
type input "陳先生"
click at [424, 306] on button "儲存" at bounding box center [426, 303] width 34 height 20
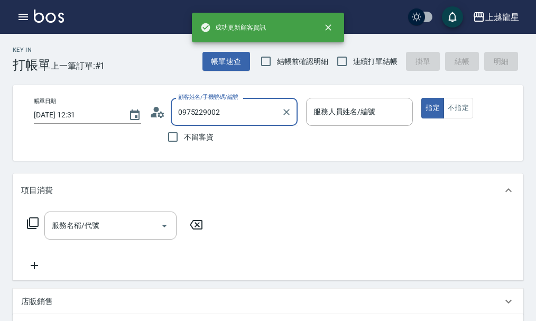
click at [227, 113] on input "0975229002" at bounding box center [227, 112] width 102 height 19
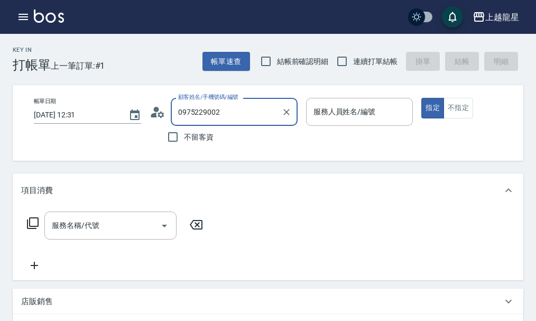
drag, startPoint x: 231, startPoint y: 112, endPoint x: 150, endPoint y: 125, distance: 82.1
click at [150, 125] on div "顧客姓名/手機號碼/編號 0975229002 顧客姓名/手機號碼/編號" at bounding box center [224, 112] width 148 height 28
click at [210, 112] on input "顧客姓名/手機號碼/編號" at bounding box center [227, 112] width 102 height 19
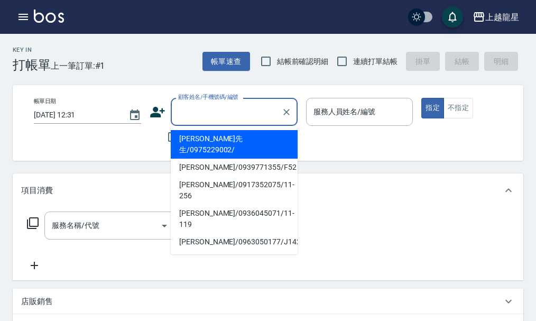
paste input "0975229002"
type input "0975229002"
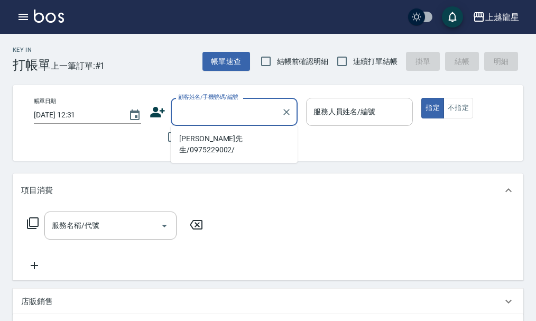
click at [380, 121] on input "服務人員姓名/編號" at bounding box center [360, 112] width 98 height 19
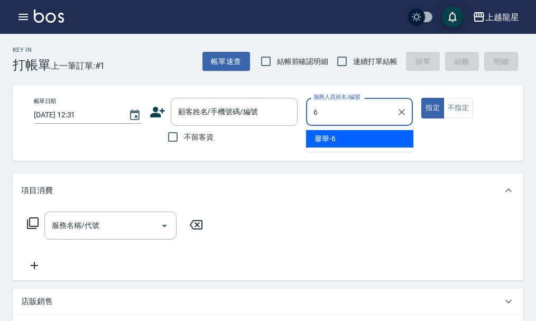
type input "馨華-6"
type button "true"
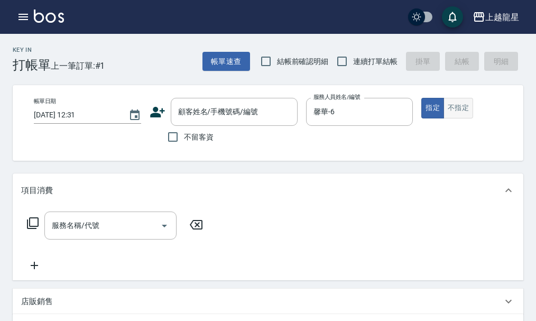
click at [456, 102] on button "不指定" at bounding box center [459, 108] width 30 height 21
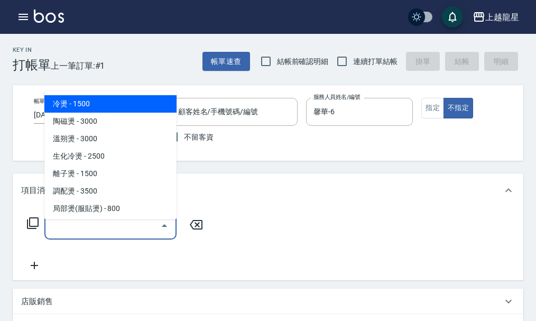
click at [124, 235] on input "服務名稱/代號" at bounding box center [102, 225] width 107 height 19
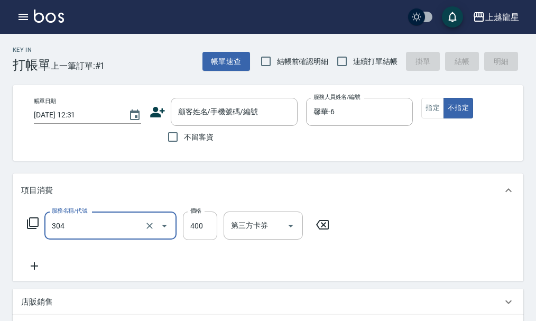
type input "剪髮(304)"
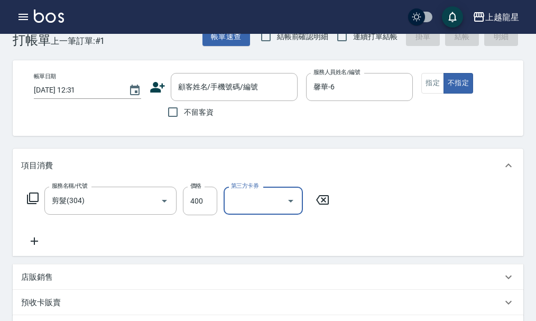
scroll to position [0, 0]
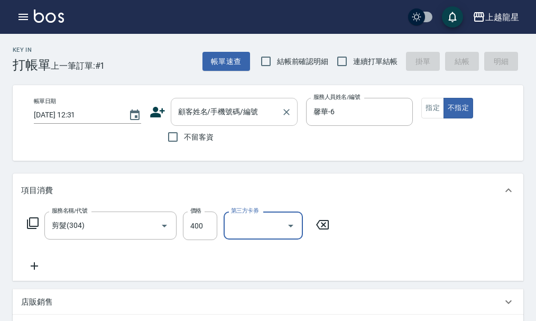
click at [222, 116] on input "顧客姓名/手機號碼/編號" at bounding box center [227, 112] width 102 height 19
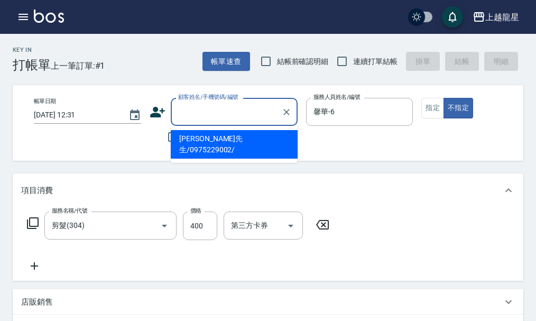
click at [212, 138] on li "陳先生/0975229002/" at bounding box center [234, 144] width 127 height 29
type input "陳先生/0975229002/"
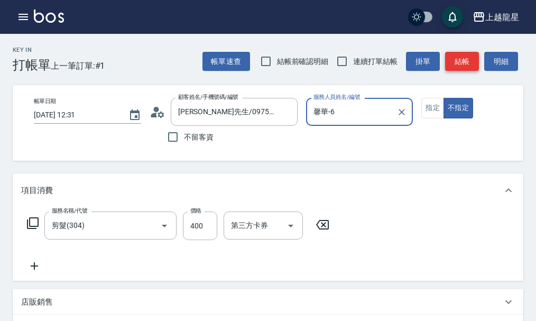
click at [452, 59] on button "結帳" at bounding box center [462, 62] width 34 height 20
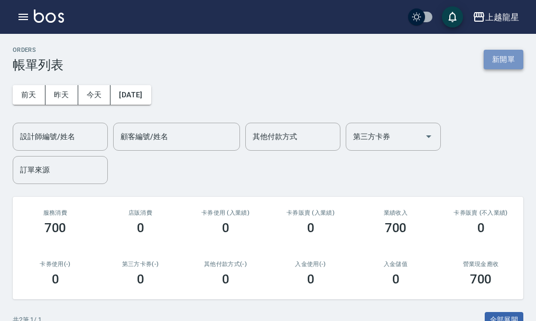
click at [511, 54] on button "新開單" at bounding box center [504, 60] width 40 height 20
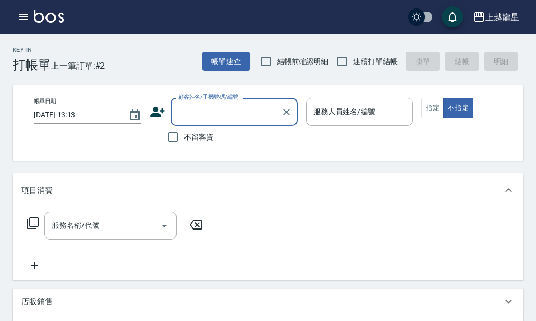
type input "ㄗ"
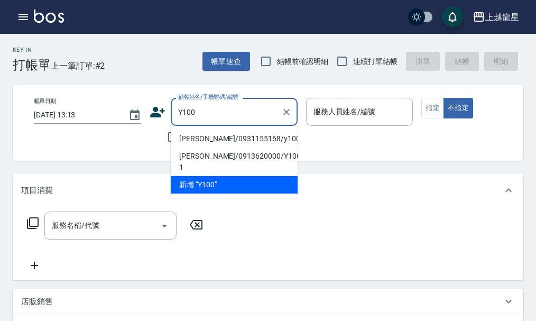
click at [233, 139] on li "賴恆君/0931155168/y100" at bounding box center [234, 138] width 127 height 17
type input "賴恆君/0931155168/y100"
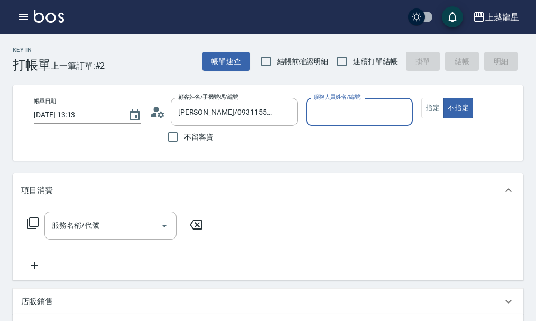
type input "淑雲-25"
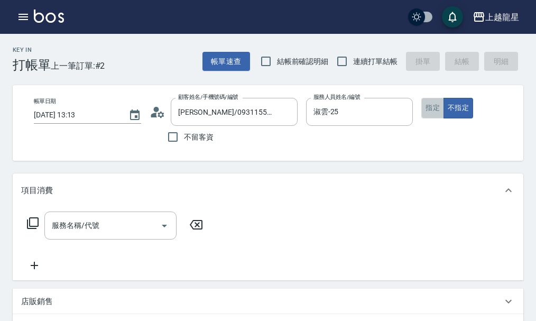
click at [423, 107] on button "指定" at bounding box center [432, 108] width 23 height 21
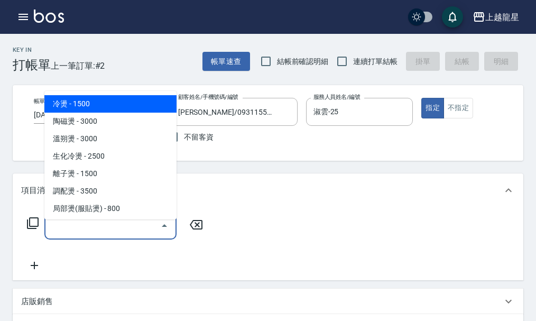
drag, startPoint x: 116, startPoint y: 236, endPoint x: 106, endPoint y: 204, distance: 33.8
click at [112, 225] on input "服務名稱/代號" at bounding box center [102, 225] width 107 height 19
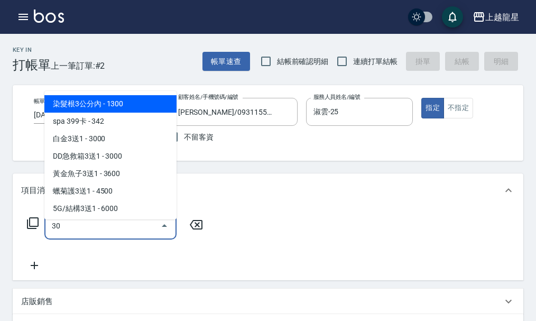
type input "302"
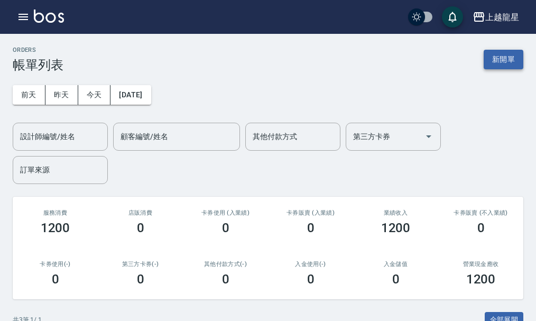
click at [496, 58] on button "新開單" at bounding box center [504, 60] width 40 height 20
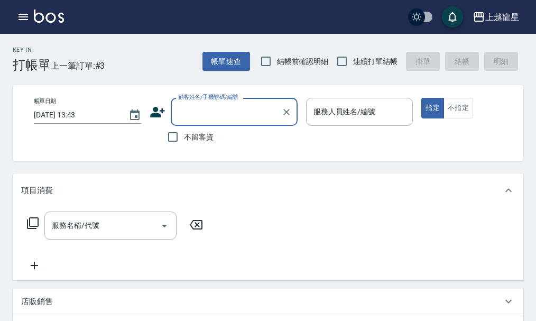
click at [191, 111] on input "顧客姓名/手機號碼/編號" at bounding box center [227, 112] width 102 height 19
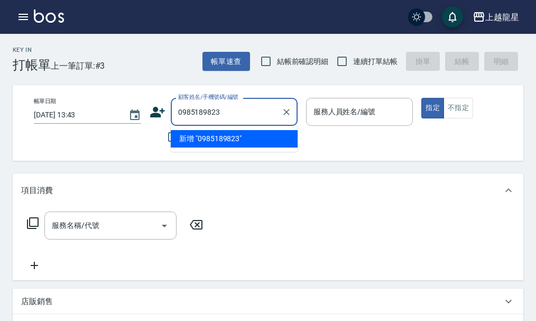
type input "0985189823"
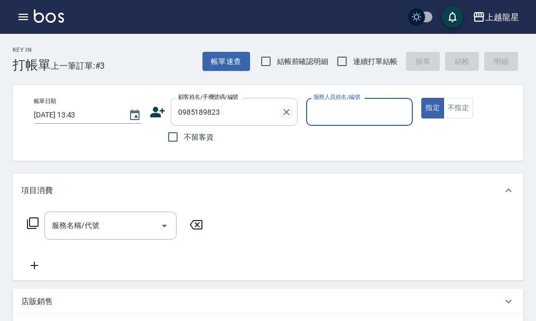
click at [289, 109] on icon "Clear" at bounding box center [286, 112] width 11 height 11
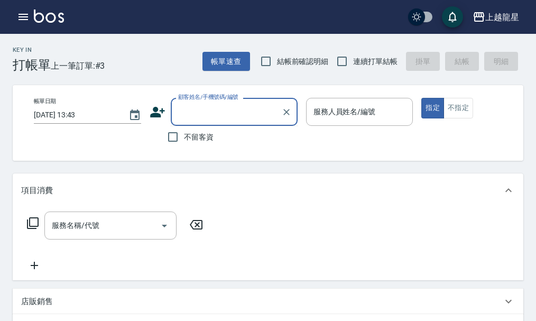
click at [256, 113] on input "顧客姓名/手機號碼/編號" at bounding box center [227, 112] width 102 height 19
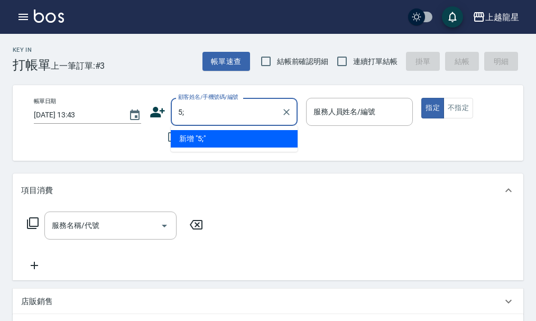
type input "5"
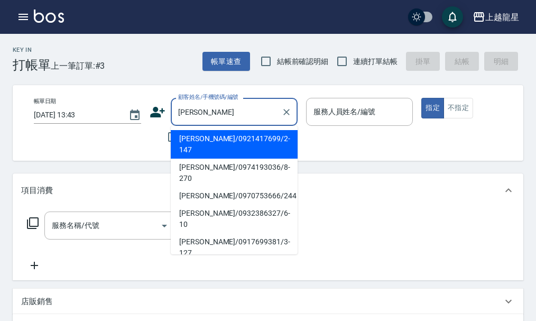
click at [248, 131] on li "張美蘭/0921417699/2-147" at bounding box center [234, 144] width 127 height 29
type input "張美蘭/0921417699/2-147"
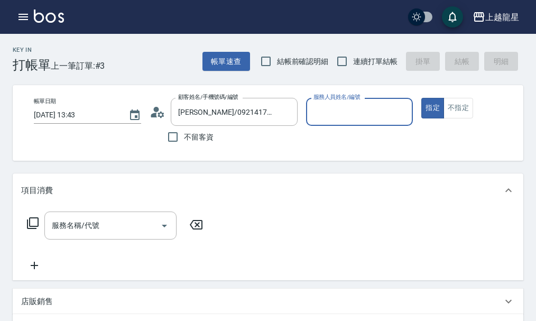
type input "馨華-6"
click at [80, 235] on input "服務名稱/代號" at bounding box center [102, 225] width 107 height 19
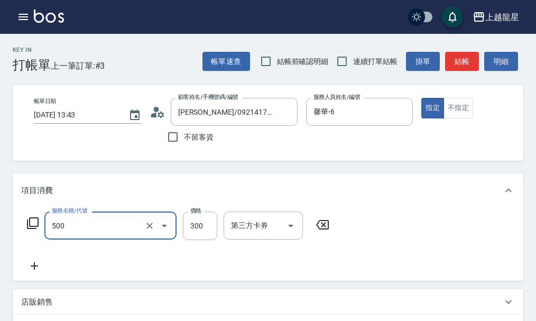
type input "一般洗髮(500)"
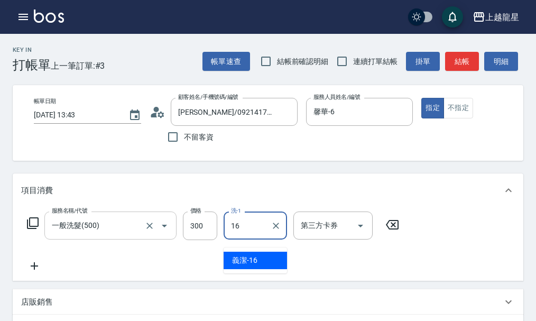
type input "義潔-16"
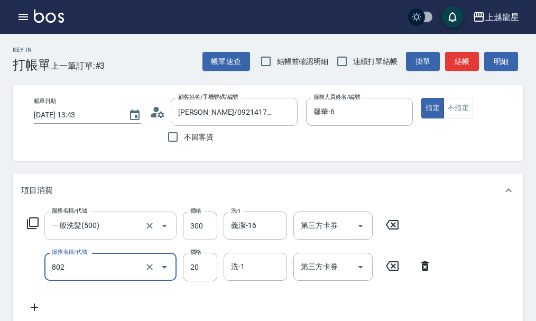
type input "潤絲(802)"
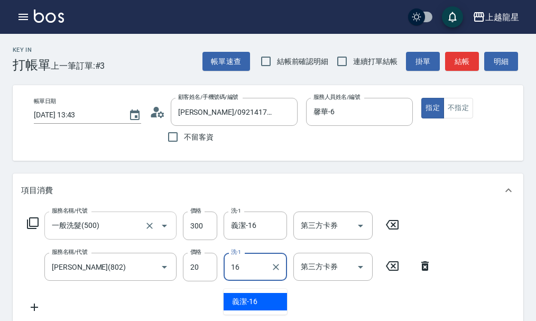
type input "義潔-16"
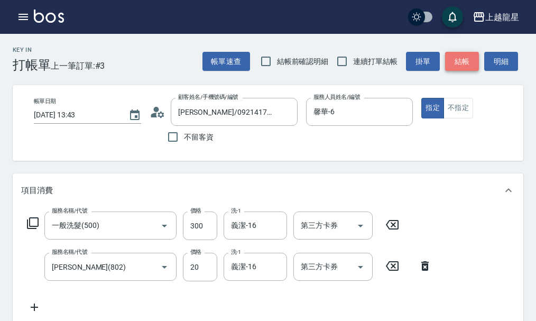
click at [456, 54] on button "結帳" at bounding box center [462, 62] width 34 height 20
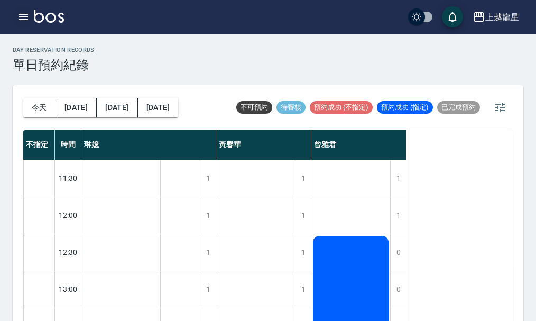
scroll to position [512, 0]
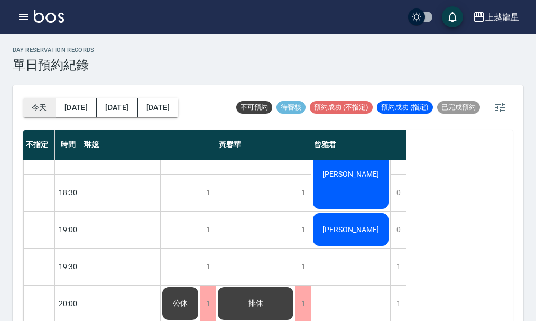
click at [44, 109] on button "今天" at bounding box center [39, 108] width 33 height 20
